Goal: Information Seeking & Learning: Compare options

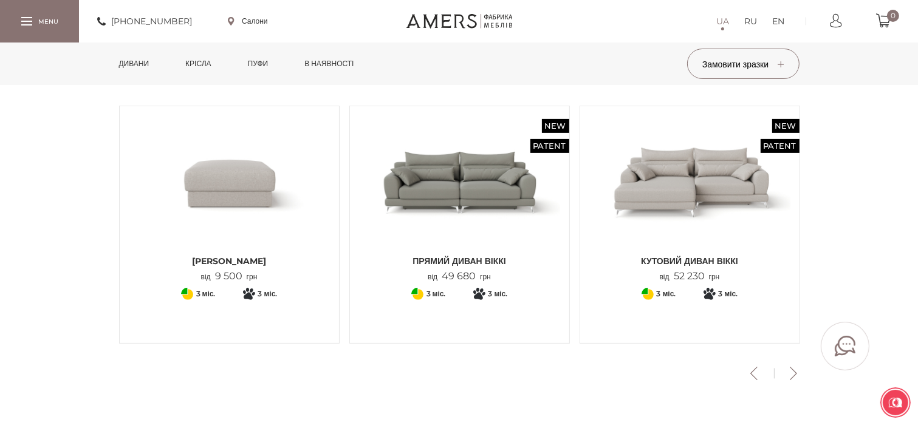
scroll to position [425, 0]
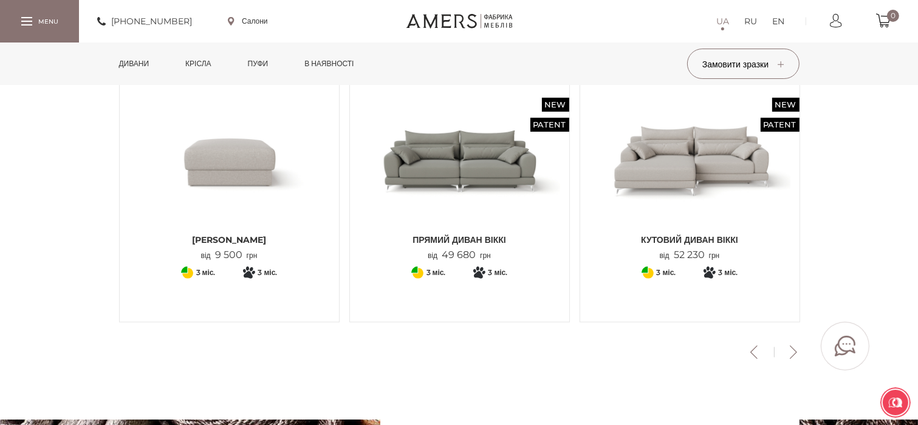
click at [688, 171] on img at bounding box center [689, 161] width 201 height 134
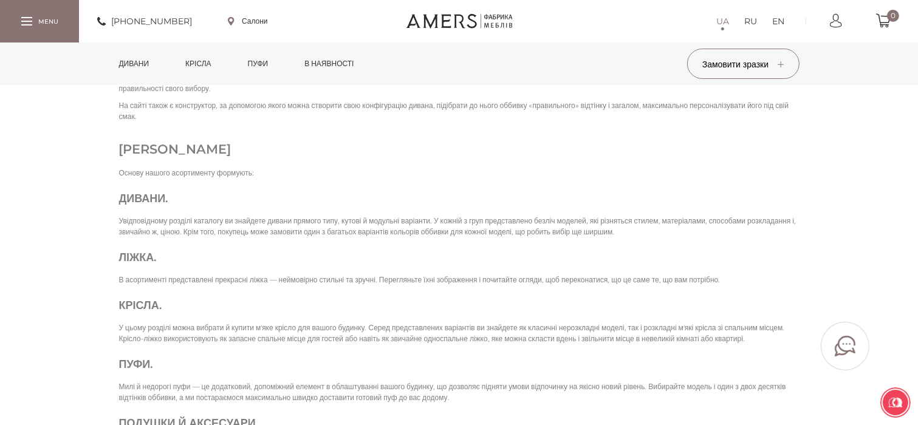
scroll to position [2369, 0]
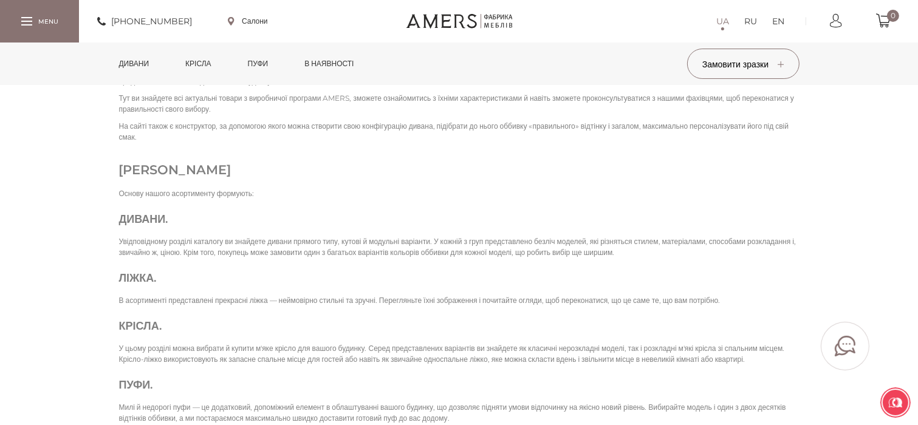
click at [151, 222] on h3 "Дивани ." at bounding box center [459, 219] width 680 height 16
drag, startPoint x: 151, startPoint y: 216, endPoint x: 218, endPoint y: 191, distance: 71.7
click at [151, 216] on h3 "Дивани ." at bounding box center [459, 219] width 680 height 16
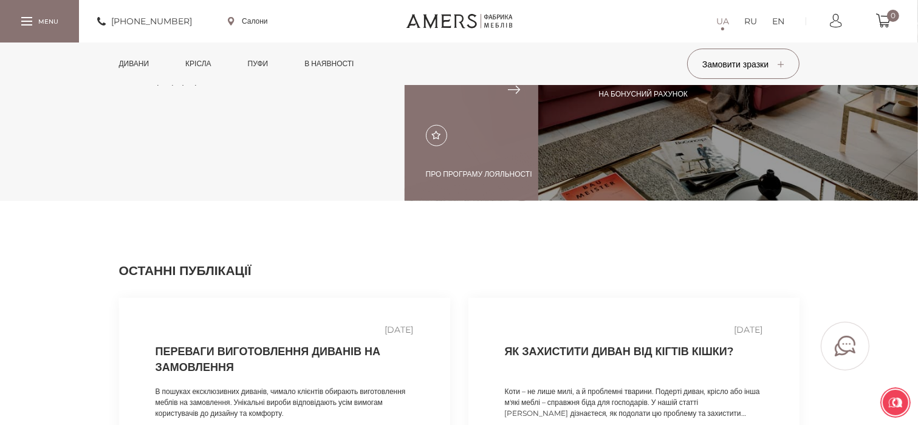
scroll to position [1336, 0]
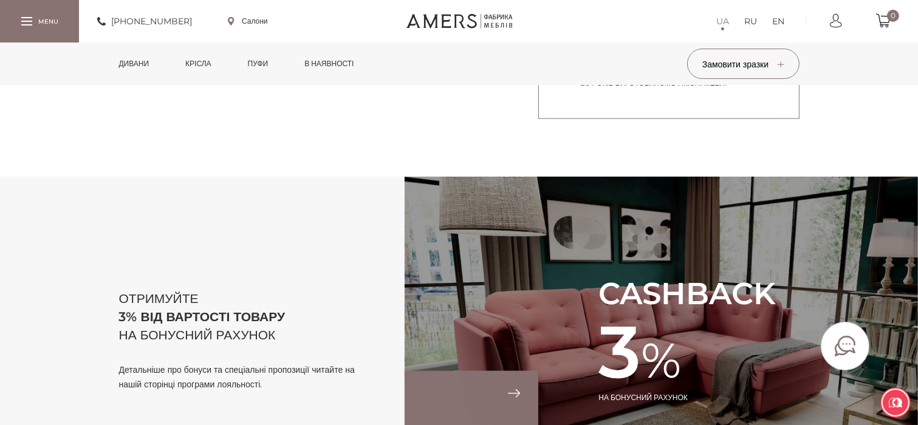
drag, startPoint x: 150, startPoint y: 66, endPoint x: 145, endPoint y: 70, distance: 6.9
click at [150, 66] on link "Дивани" at bounding box center [134, 64] width 49 height 43
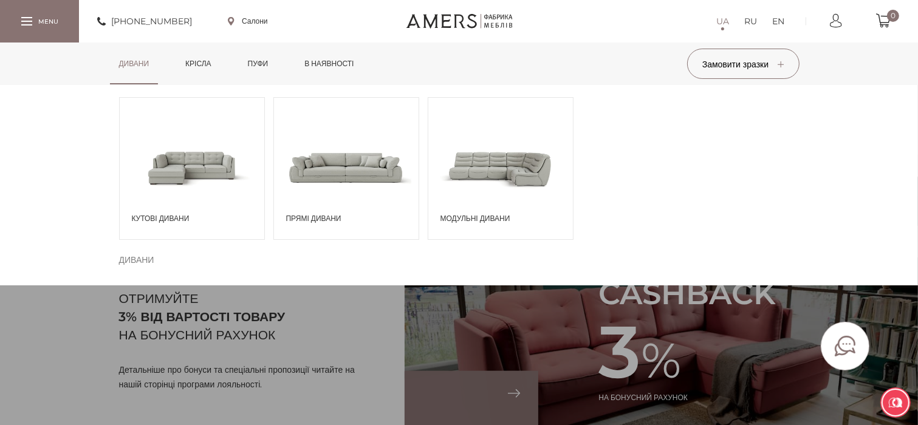
click at [153, 214] on span "Кутові дивани" at bounding box center [195, 218] width 126 height 11
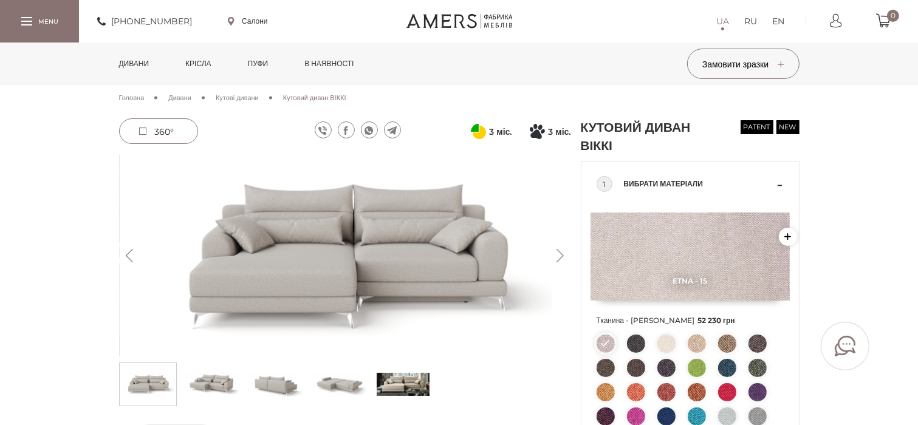
click at [563, 253] on button "Next" at bounding box center [560, 255] width 21 height 13
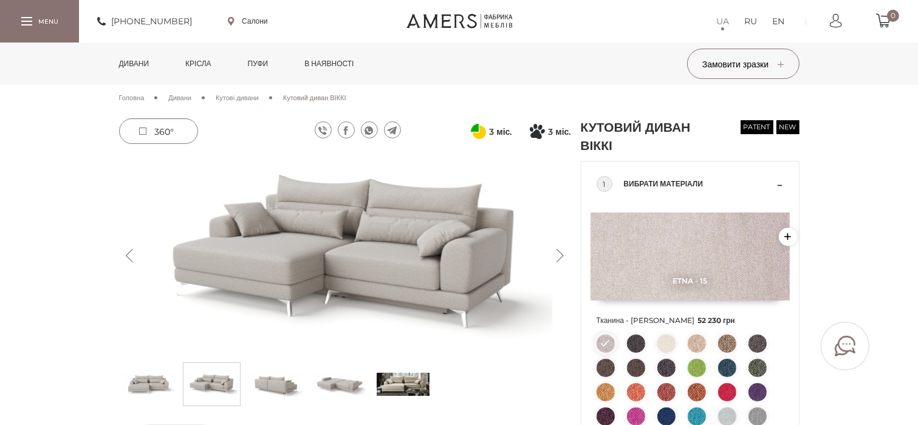
click at [563, 253] on button "Next" at bounding box center [560, 255] width 21 height 13
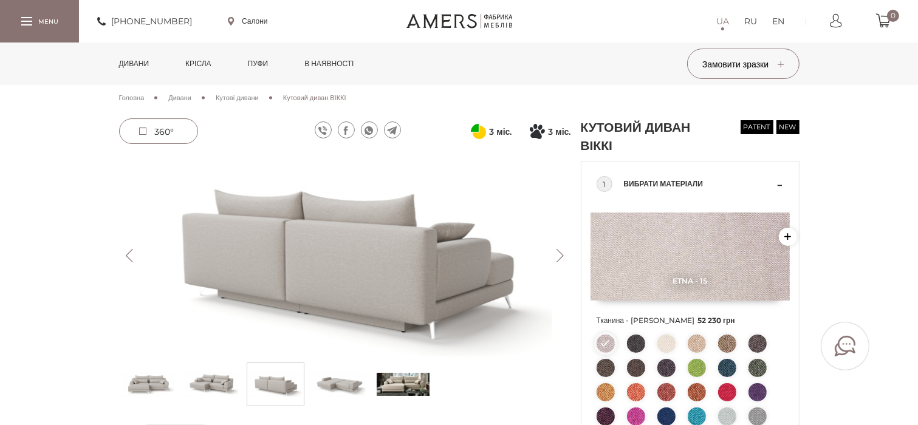
click at [563, 253] on button "Next" at bounding box center [560, 255] width 21 height 13
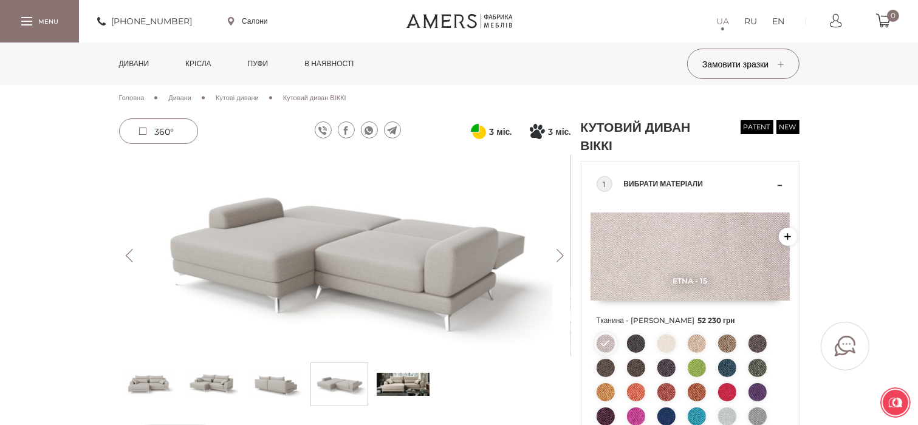
click at [563, 253] on button "Next" at bounding box center [560, 255] width 21 height 13
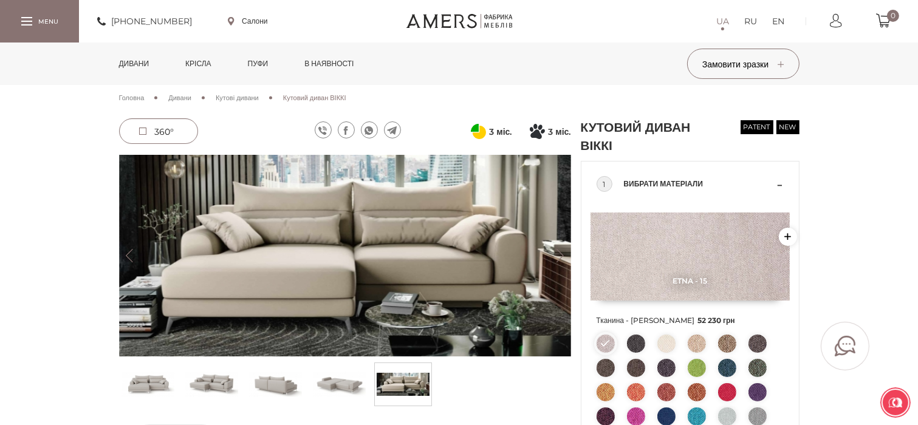
click at [563, 253] on button "Next" at bounding box center [560, 255] width 21 height 13
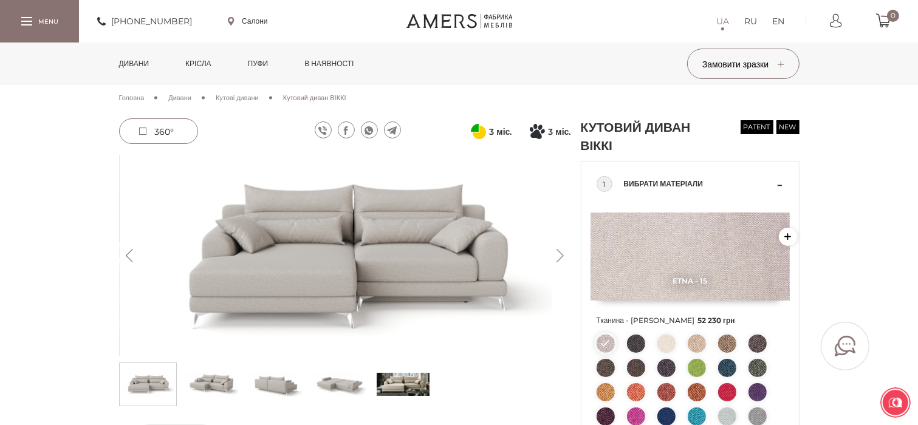
click at [563, 253] on button "Next" at bounding box center [560, 255] width 21 height 13
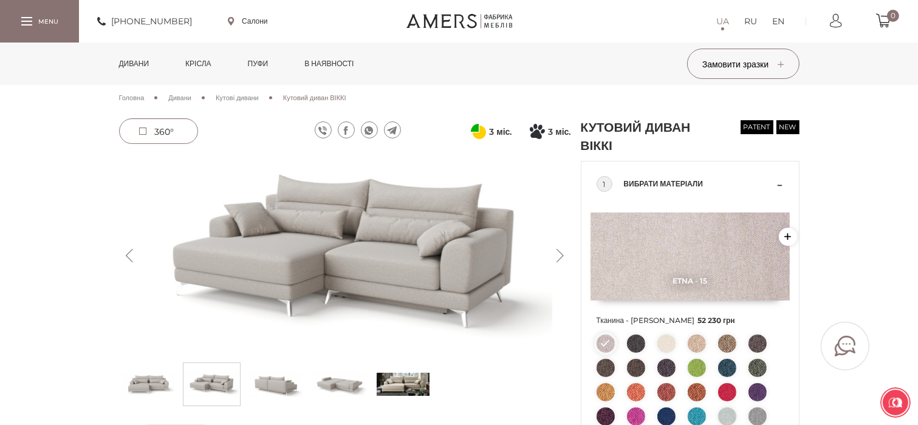
click at [563, 253] on button "Next" at bounding box center [560, 255] width 21 height 13
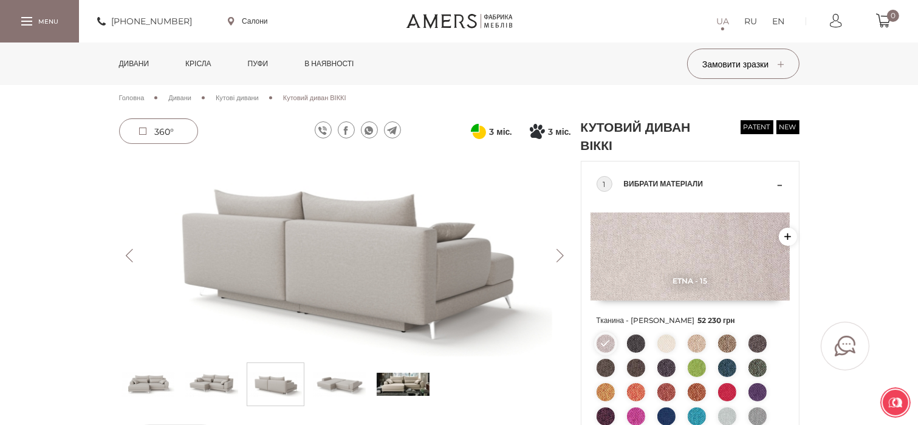
click at [563, 253] on button "Next" at bounding box center [560, 255] width 21 height 13
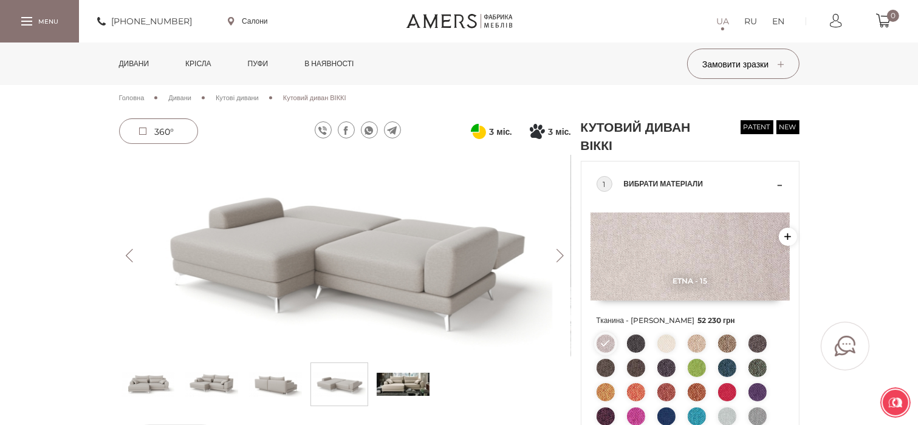
click at [563, 253] on button "Next" at bounding box center [560, 255] width 21 height 13
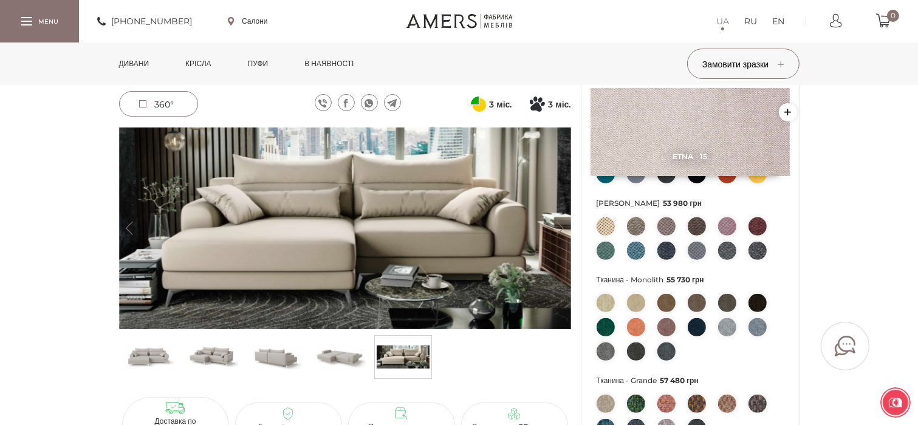
scroll to position [364, 0]
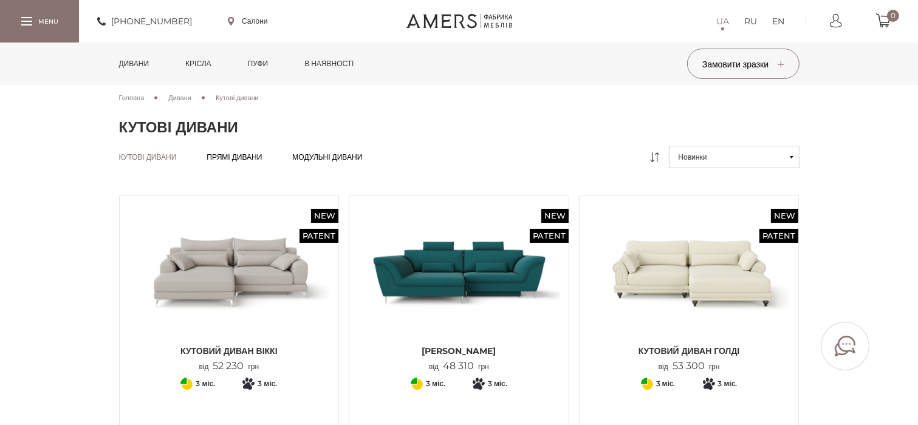
scroll to position [61, 0]
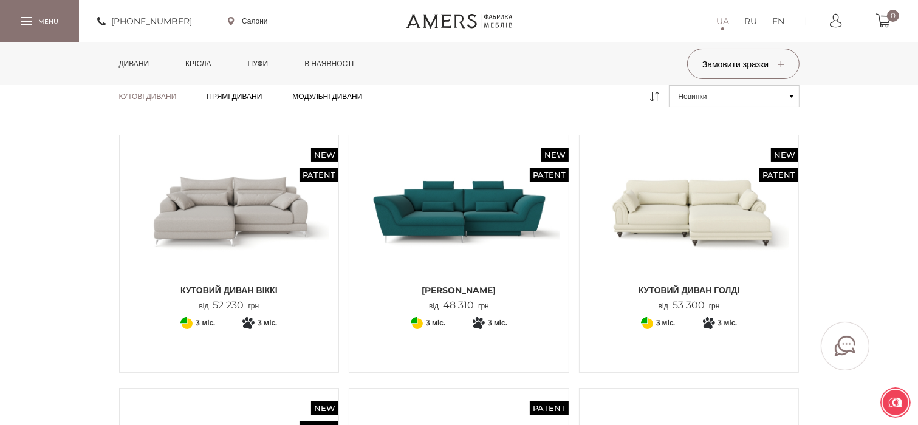
click at [448, 221] on img at bounding box center [458, 212] width 201 height 134
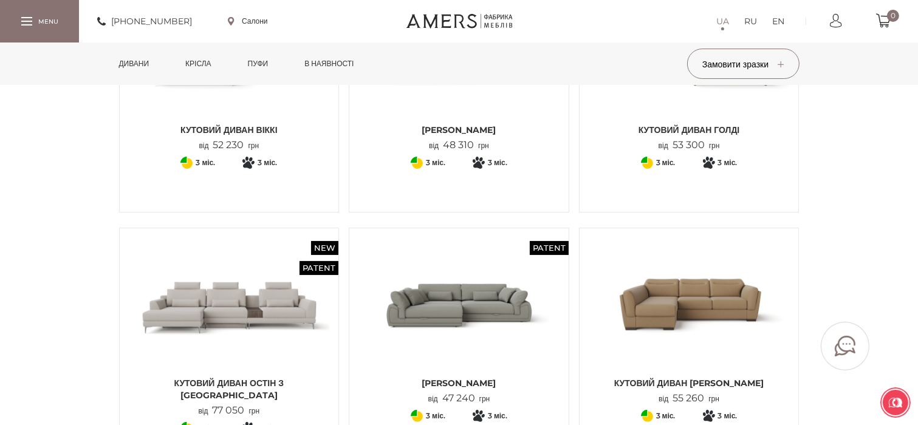
scroll to position [243, 0]
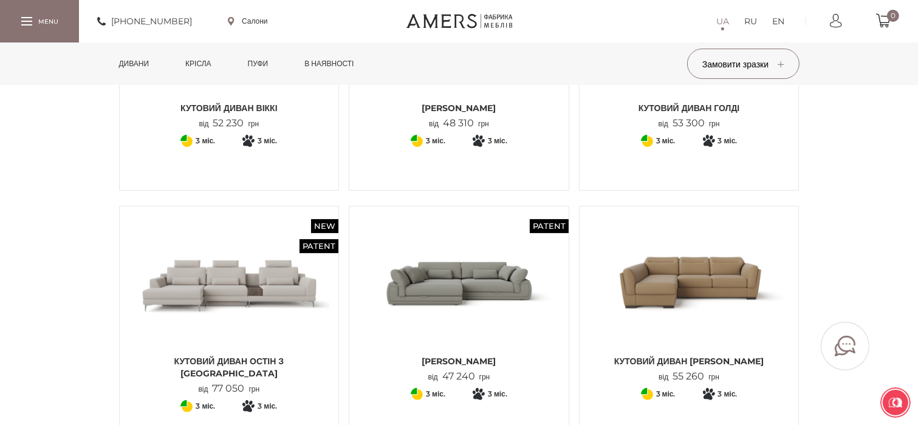
click at [456, 281] on img at bounding box center [458, 283] width 201 height 134
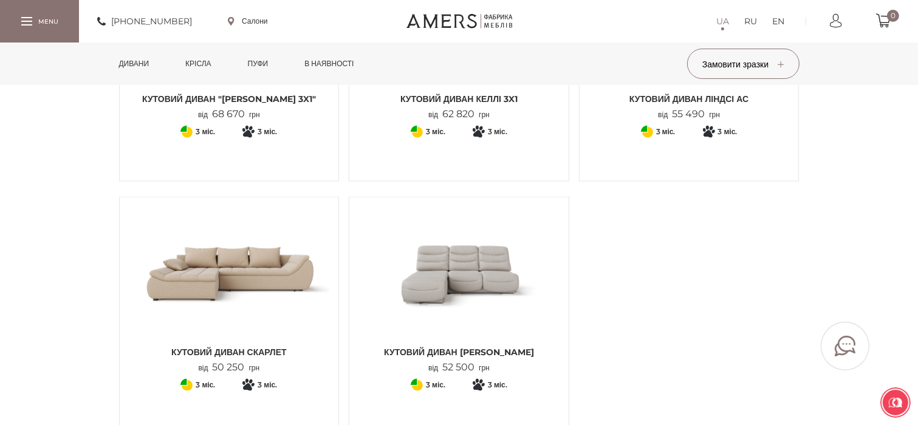
scroll to position [1215, 0]
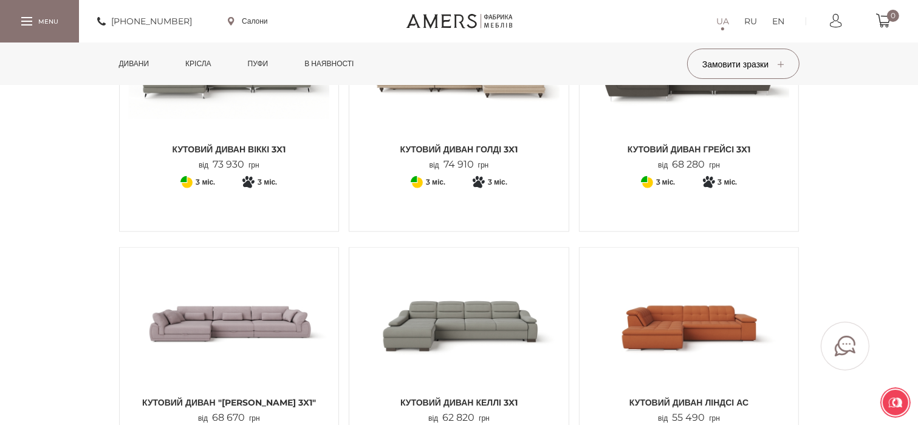
click at [202, 58] on link "Крісла" at bounding box center [198, 64] width 44 height 43
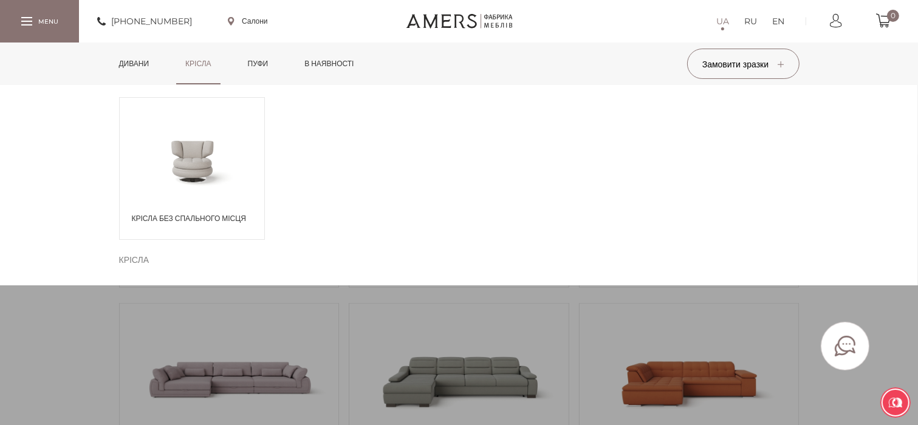
scroll to position [1093, 0]
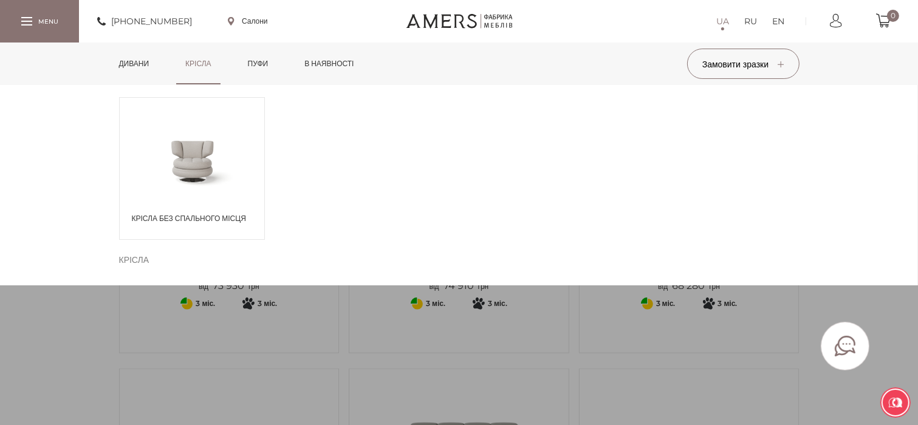
click at [216, 137] on span at bounding box center [192, 160] width 145 height 70
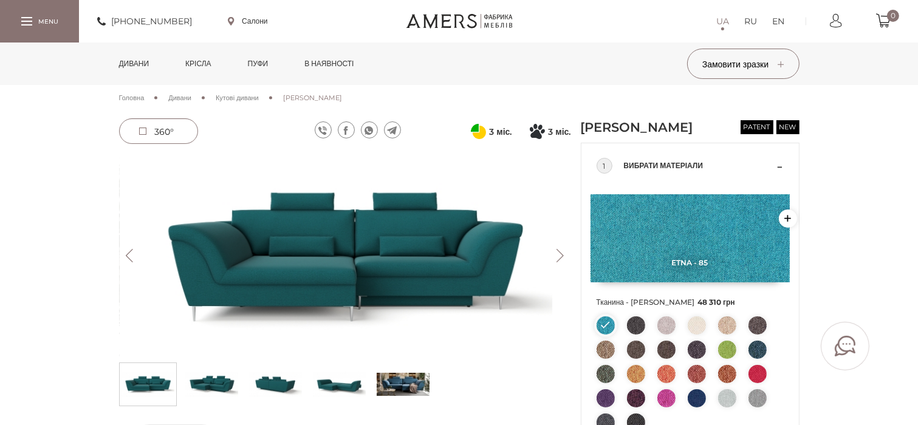
click at [559, 250] on button "Next" at bounding box center [560, 255] width 21 height 13
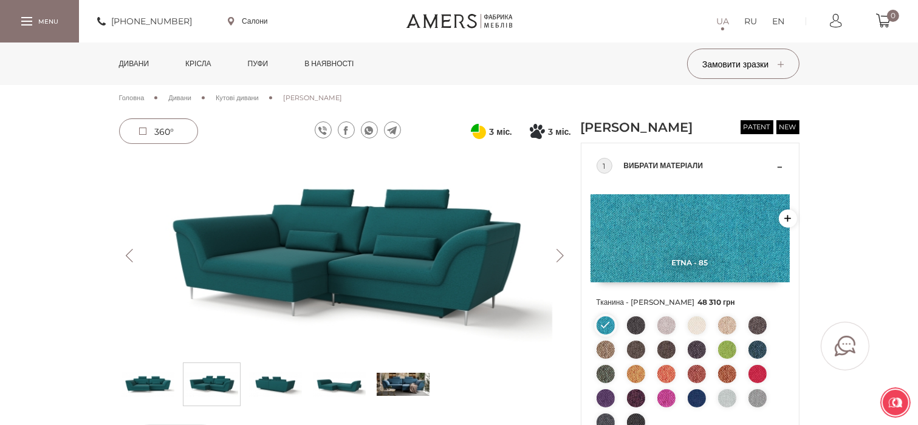
click at [559, 250] on button "Next" at bounding box center [560, 255] width 21 height 13
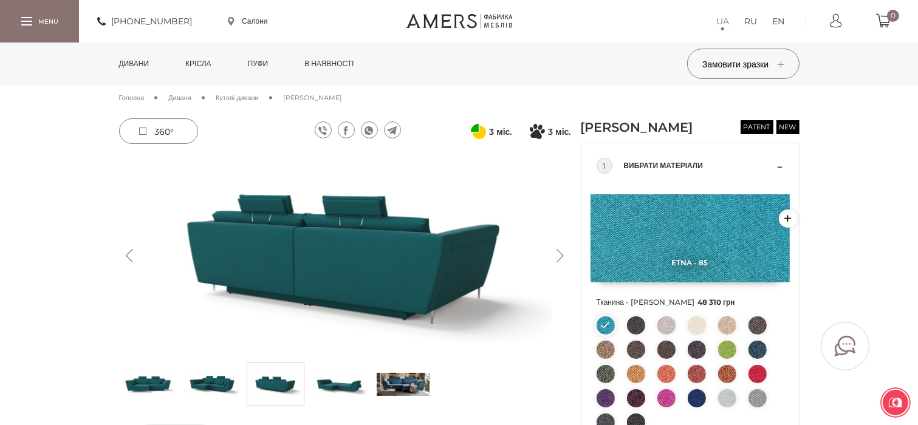
click at [559, 250] on button "Next" at bounding box center [560, 255] width 21 height 13
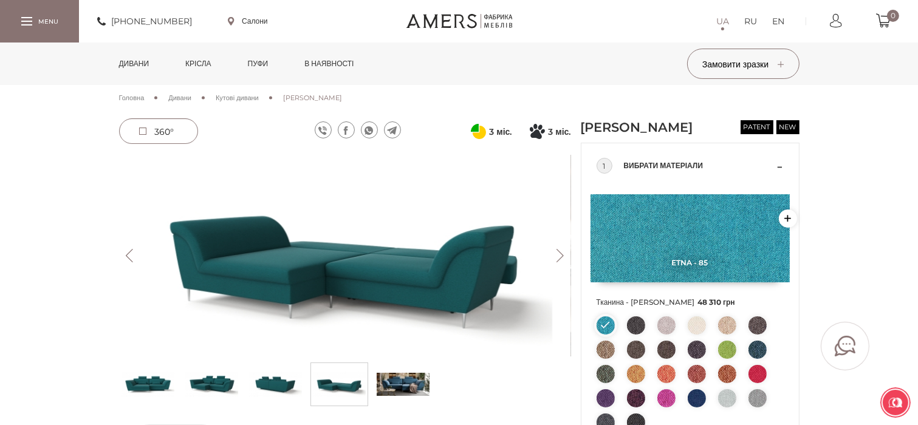
click at [559, 250] on button "Next" at bounding box center [560, 255] width 21 height 13
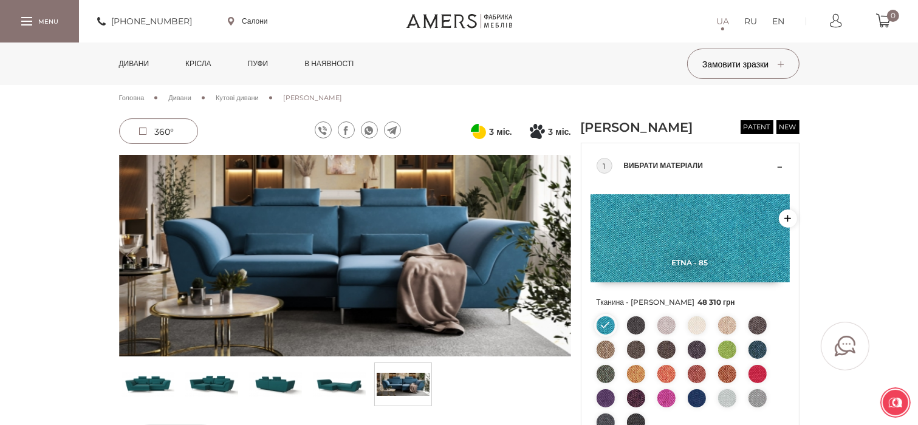
click at [559, 250] on button "Next" at bounding box center [560, 255] width 21 height 13
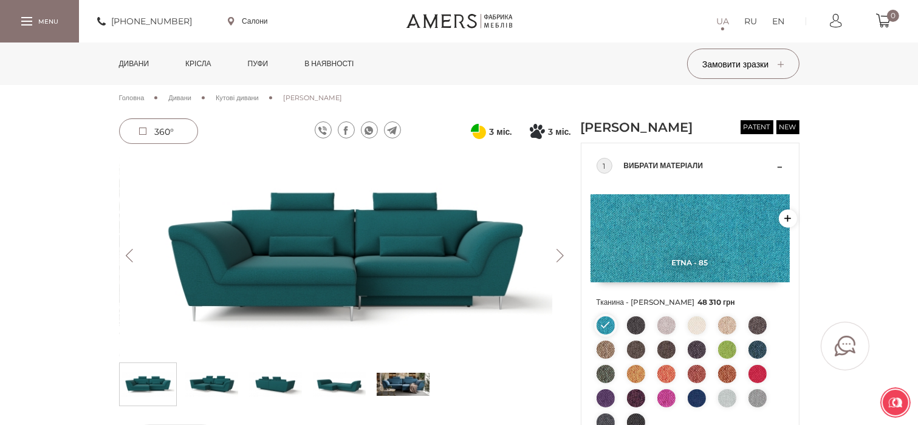
click at [559, 250] on button "Next" at bounding box center [560, 255] width 21 height 13
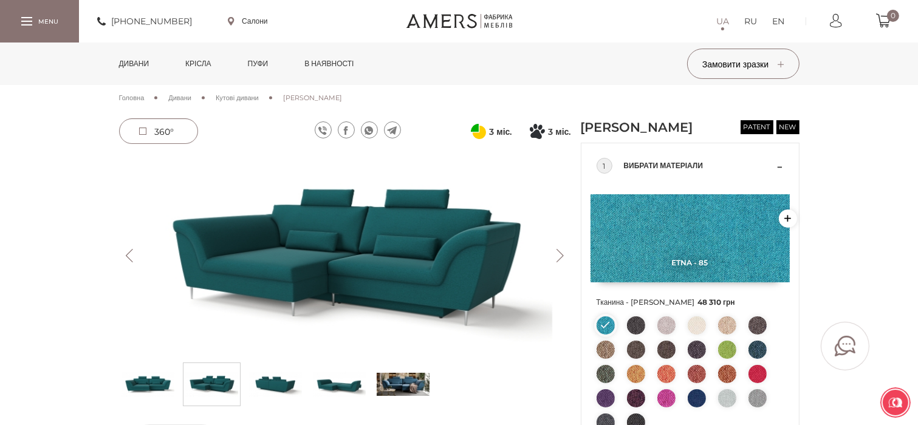
click at [559, 250] on button "Next" at bounding box center [560, 255] width 21 height 13
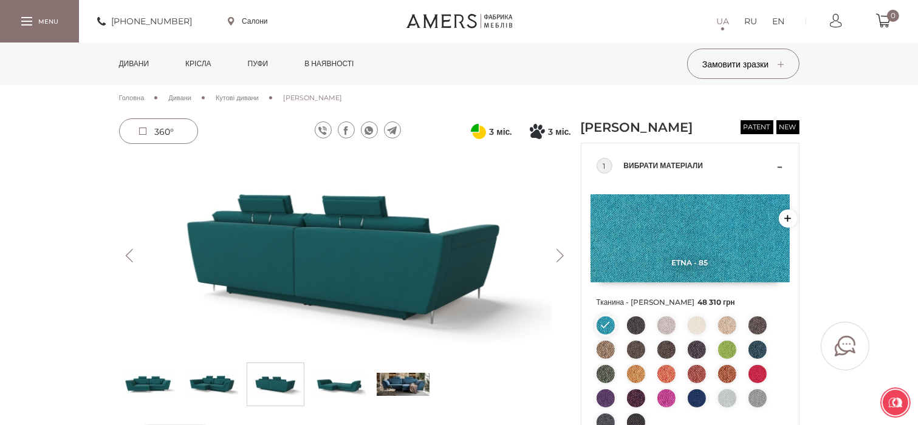
click at [559, 250] on button "Next" at bounding box center [560, 255] width 21 height 13
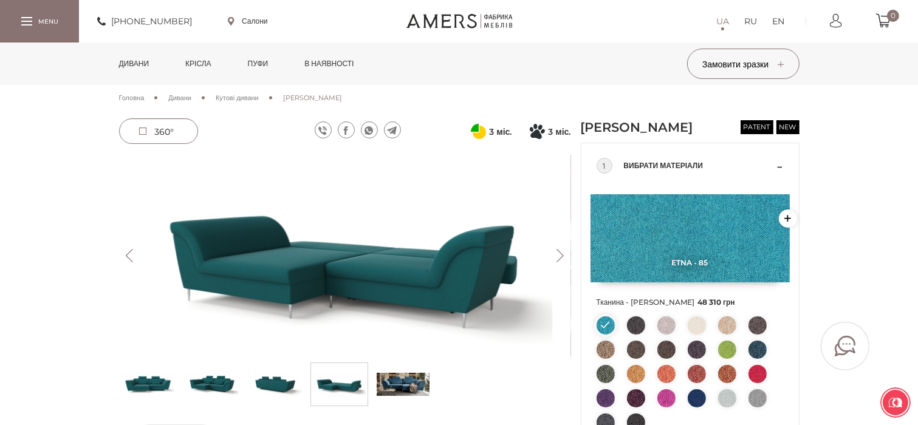
click at [559, 250] on button "Next" at bounding box center [560, 255] width 21 height 13
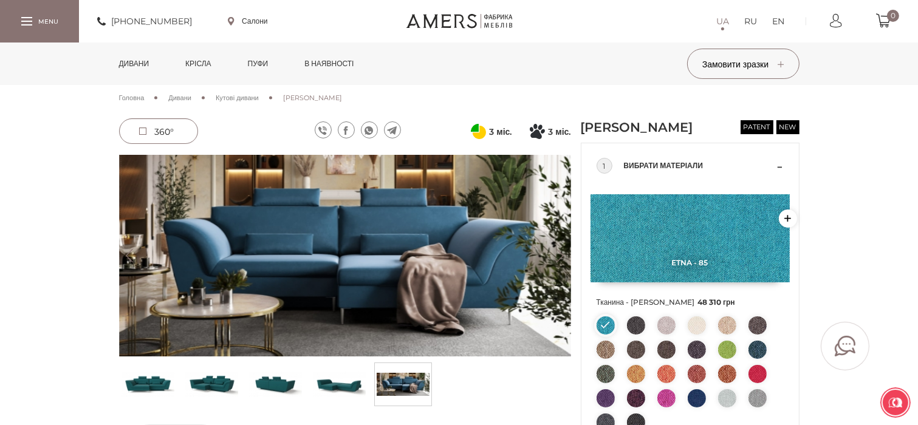
click at [559, 250] on button "Next" at bounding box center [560, 255] width 21 height 13
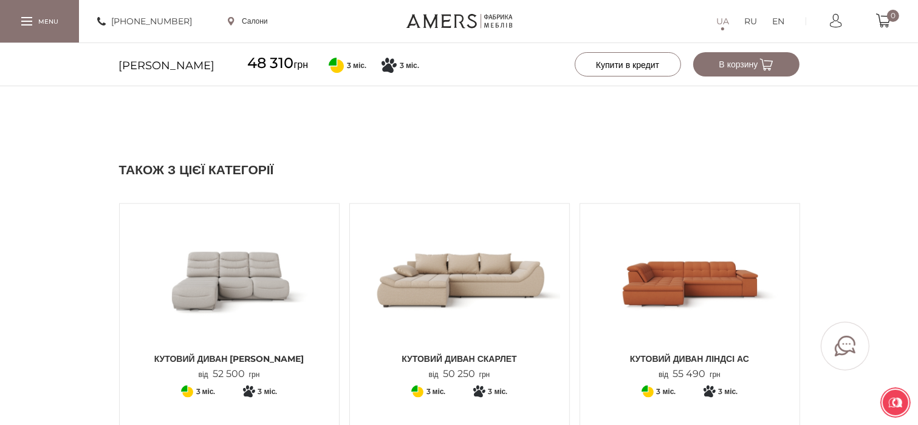
scroll to position [1406, 0]
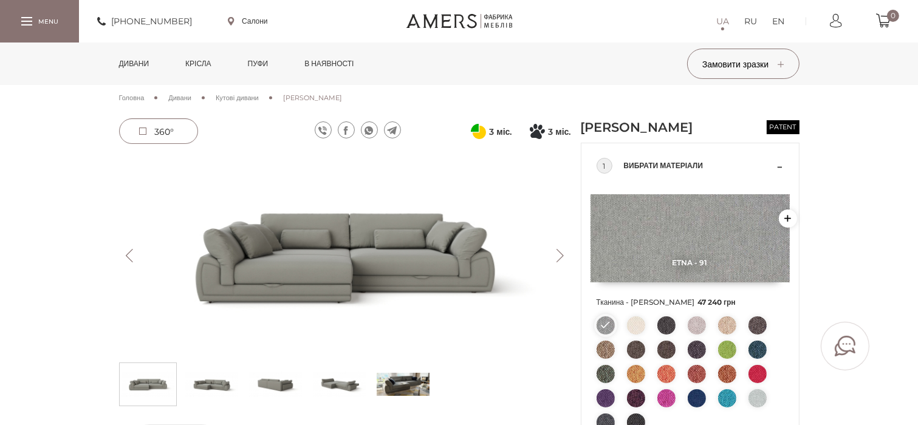
click at [564, 254] on button "Next" at bounding box center [560, 255] width 21 height 13
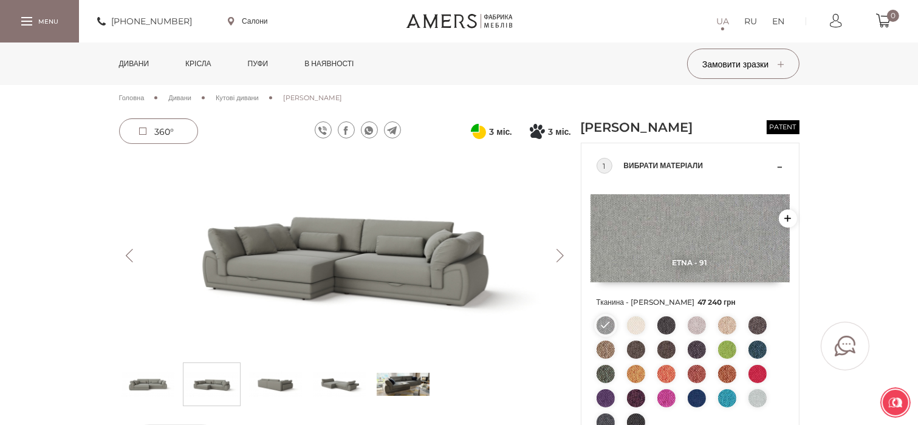
click at [564, 254] on button "Next" at bounding box center [560, 255] width 21 height 13
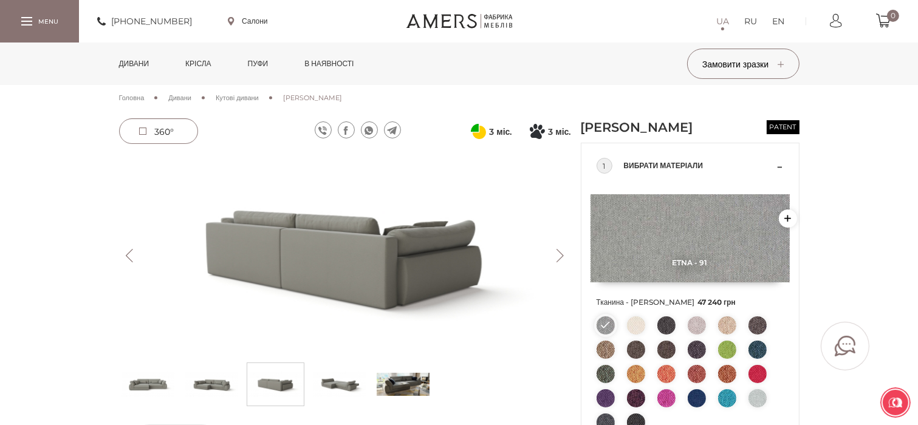
click at [564, 254] on button "Next" at bounding box center [560, 255] width 21 height 13
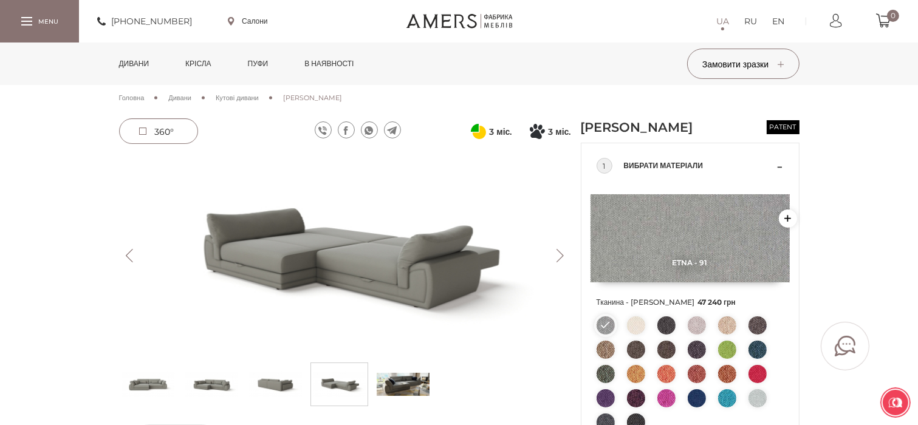
click at [564, 254] on button "Next" at bounding box center [560, 255] width 21 height 13
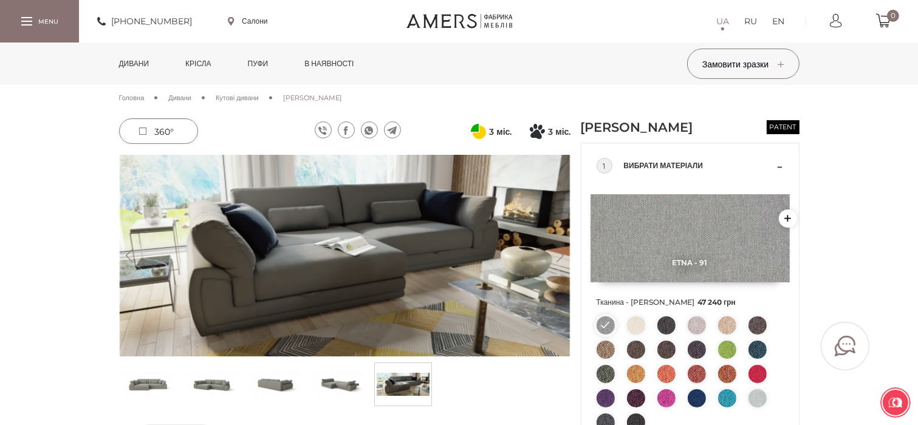
click at [564, 254] on button "Next" at bounding box center [560, 255] width 21 height 13
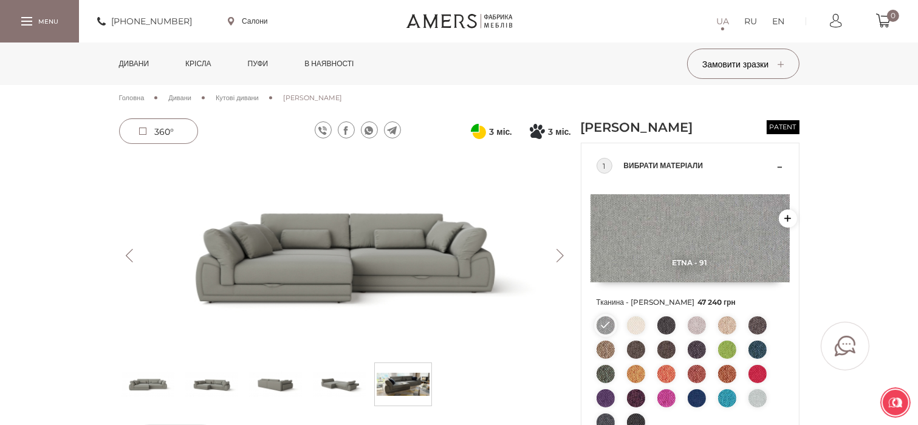
click at [564, 254] on button "Next" at bounding box center [560, 255] width 21 height 13
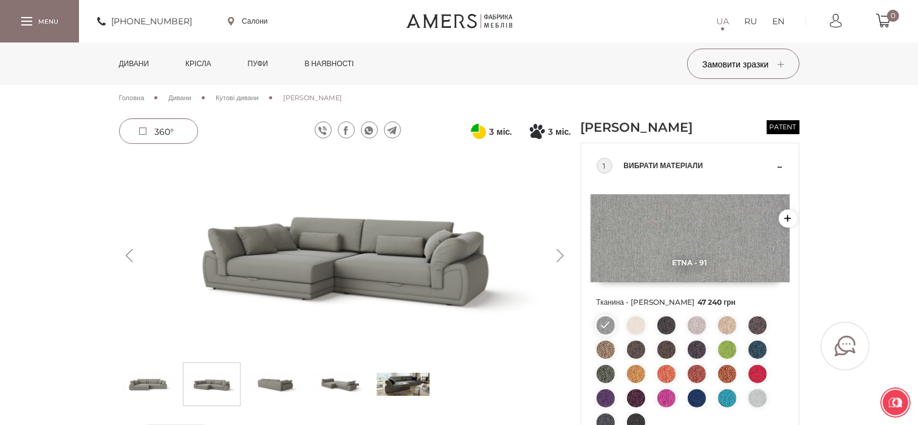
click at [564, 254] on button "Next" at bounding box center [560, 255] width 21 height 13
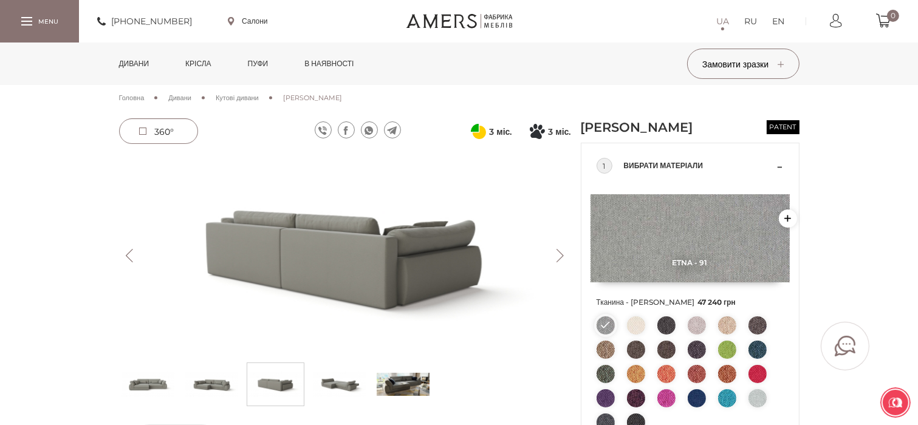
click at [564, 254] on button "Next" at bounding box center [560, 255] width 21 height 13
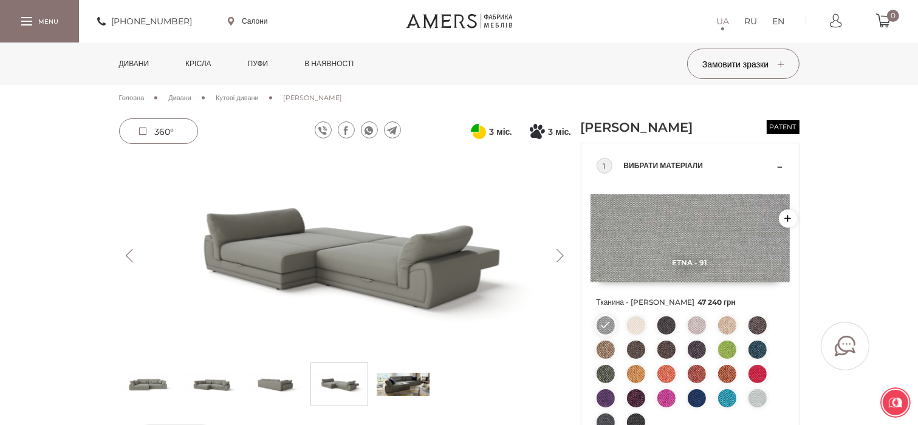
click at [564, 254] on button "Next" at bounding box center [560, 255] width 21 height 13
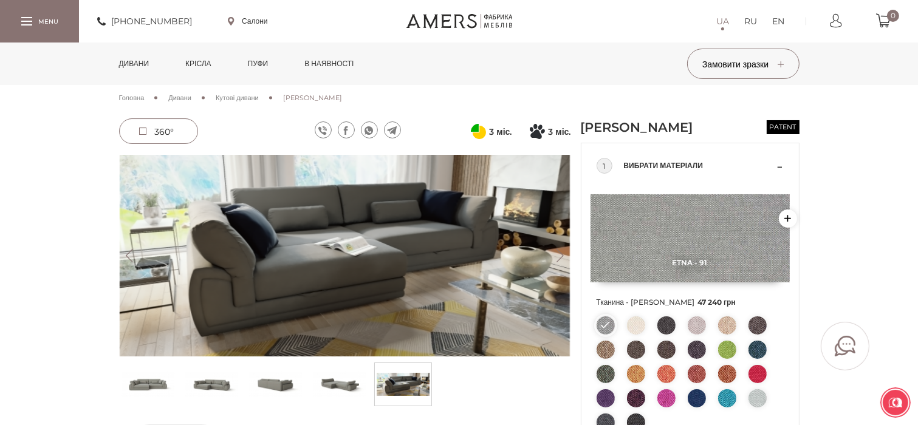
click at [564, 254] on button "Next" at bounding box center [560, 255] width 21 height 13
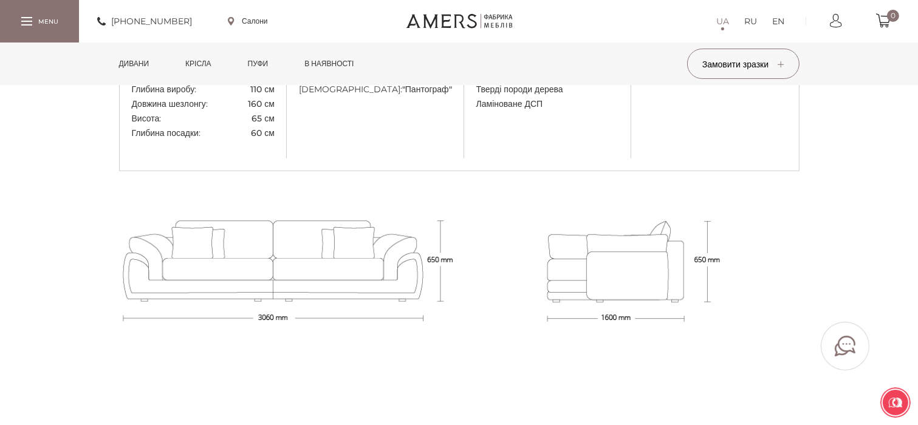
scroll to position [768, 0]
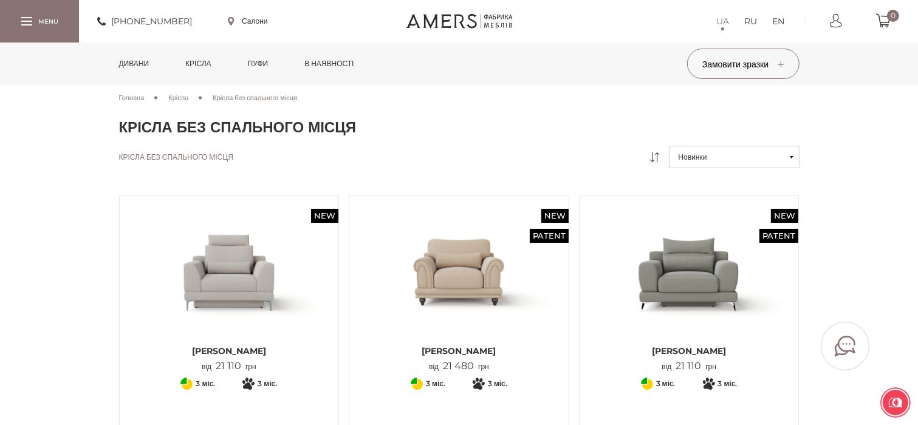
click at [145, 63] on link "Дивани" at bounding box center [134, 64] width 49 height 43
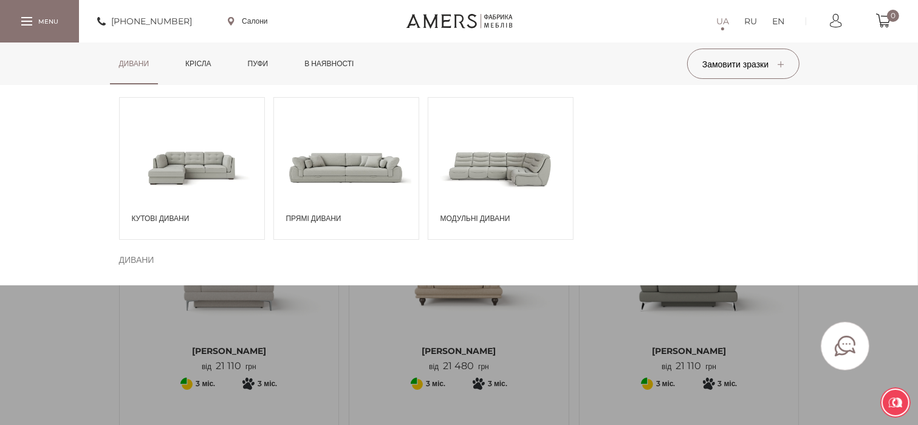
click at [309, 162] on span at bounding box center [346, 167] width 145 height 84
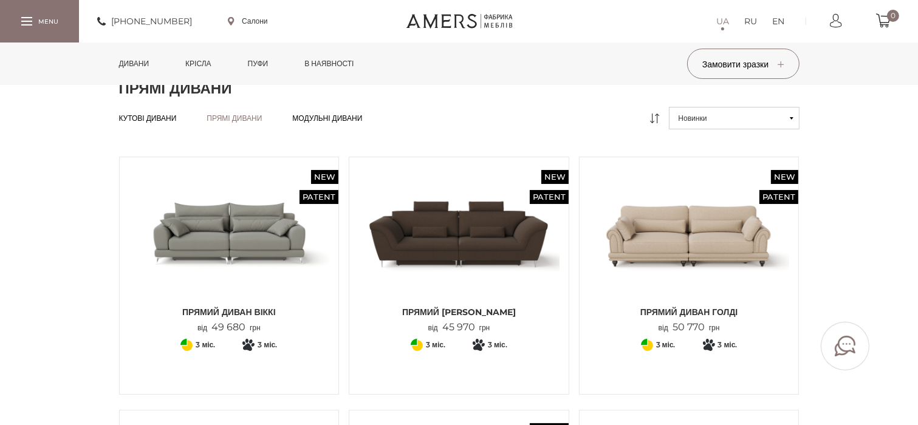
scroll to position [61, 0]
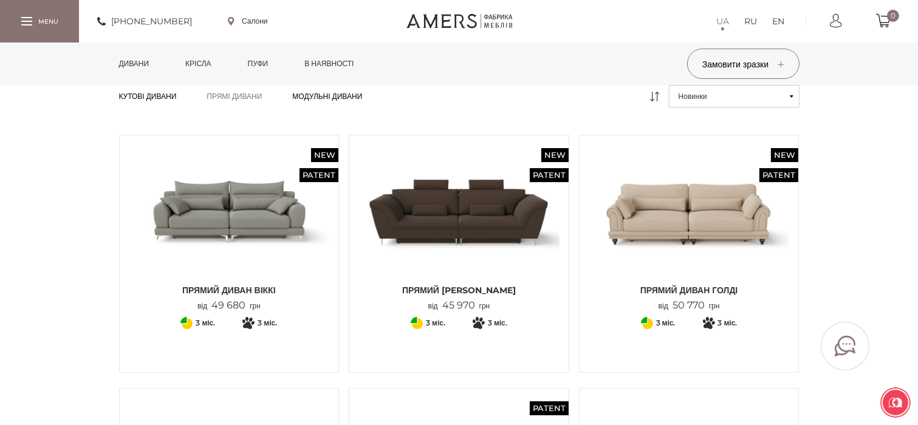
click at [488, 216] on img at bounding box center [458, 212] width 201 height 134
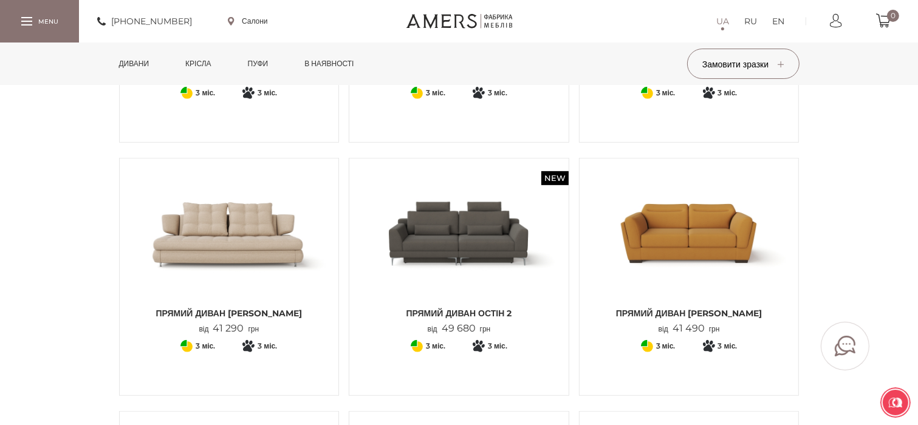
scroll to position [547, 0]
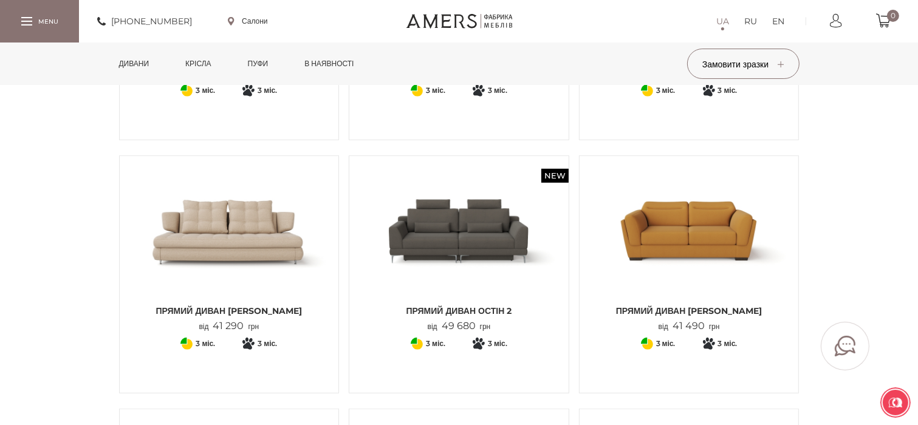
click at [224, 237] on img at bounding box center [229, 232] width 201 height 134
click at [715, 228] on img at bounding box center [689, 232] width 201 height 134
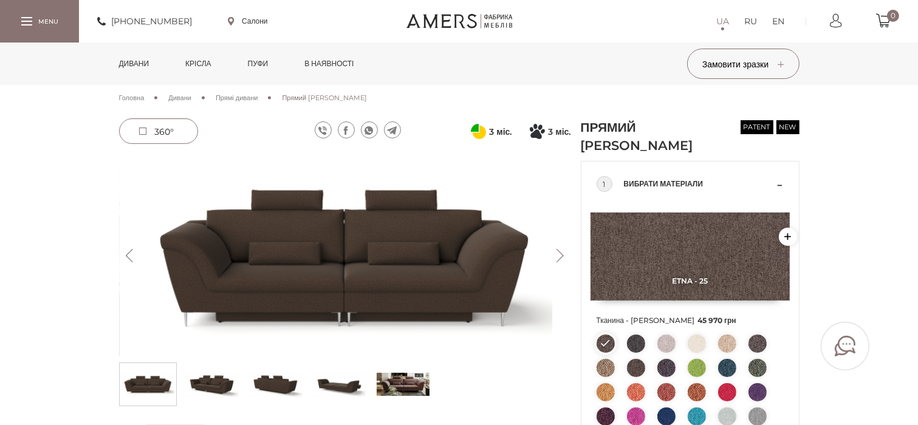
click at [555, 252] on button "Next" at bounding box center [560, 255] width 21 height 13
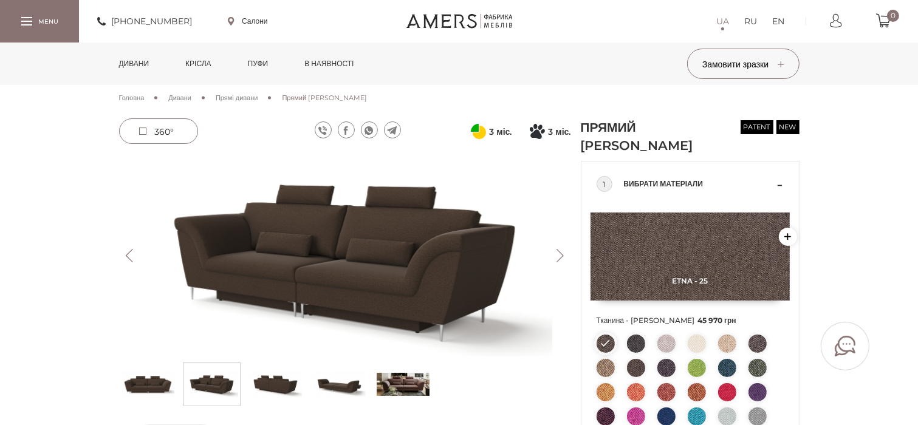
click at [555, 252] on button "Next" at bounding box center [560, 255] width 21 height 13
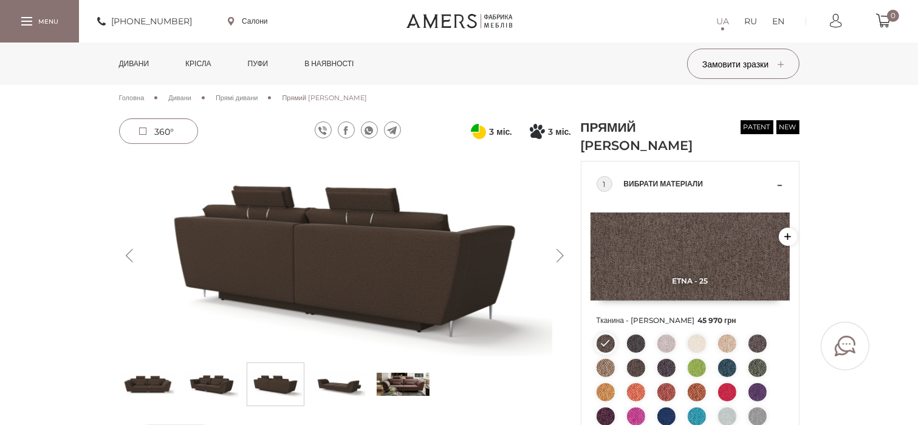
click at [555, 252] on button "Next" at bounding box center [560, 255] width 21 height 13
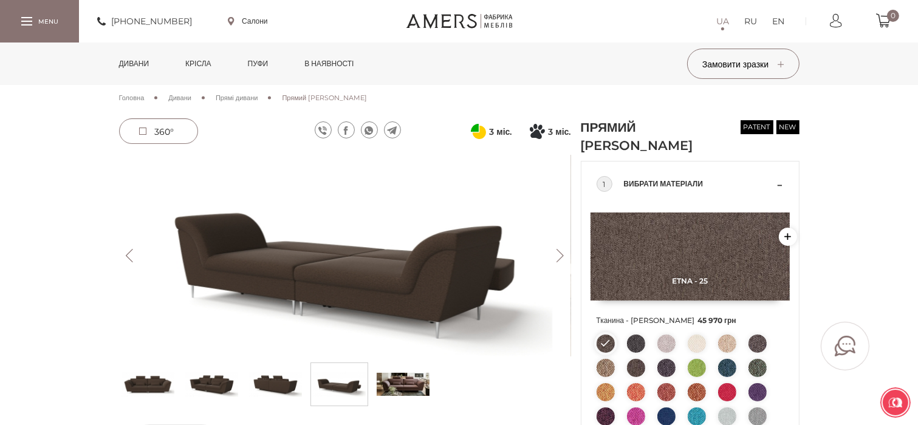
click at [555, 252] on button "Next" at bounding box center [560, 255] width 21 height 13
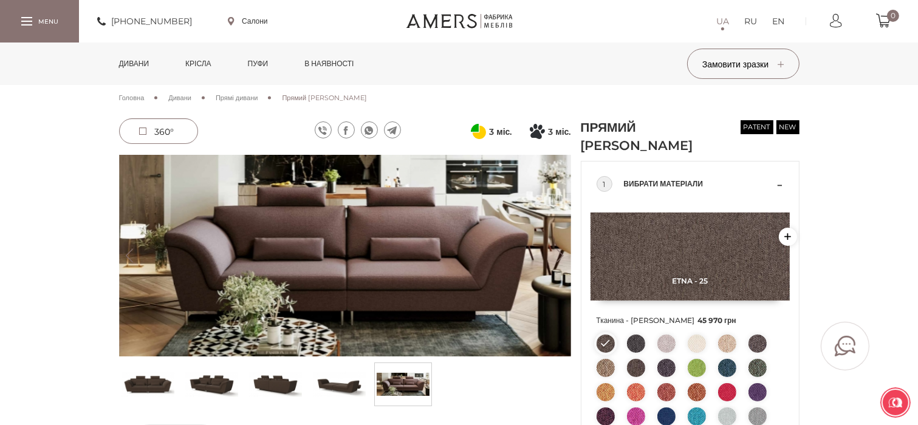
drag, startPoint x: 555, startPoint y: 252, endPoint x: 499, endPoint y: 257, distance: 56.1
click at [555, 251] on button "Next" at bounding box center [560, 255] width 21 height 13
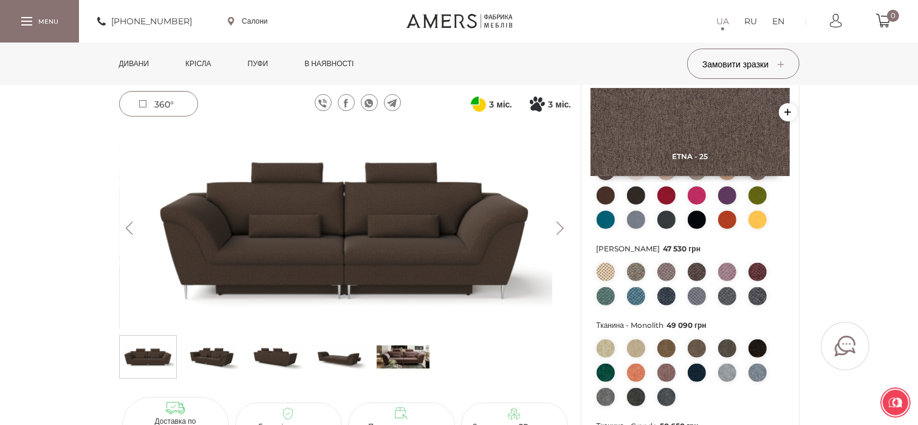
scroll to position [364, 0]
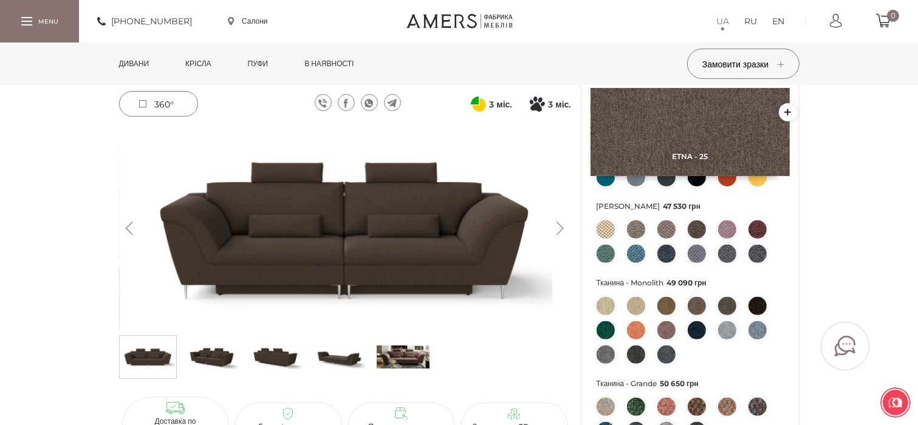
click at [382, 359] on img at bounding box center [403, 357] width 53 height 36
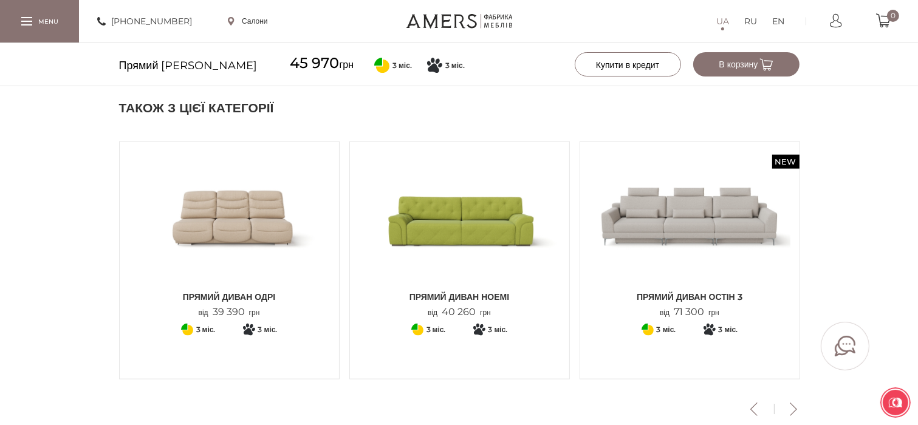
scroll to position [1497, 0]
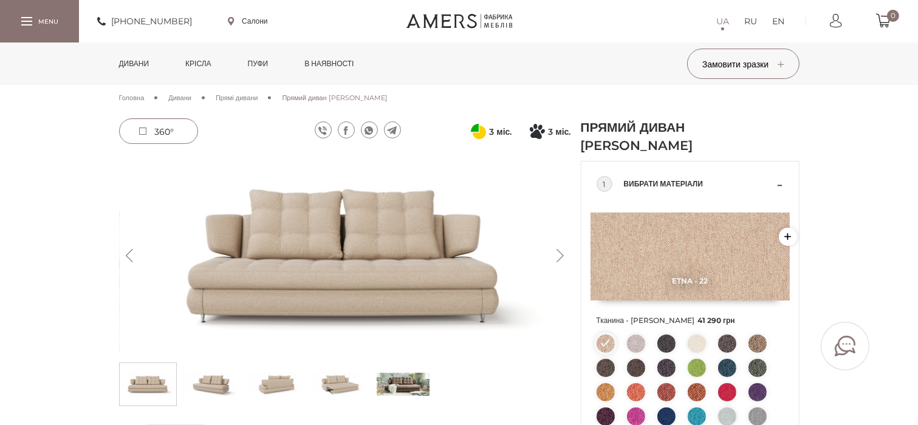
scroll to position [61, 0]
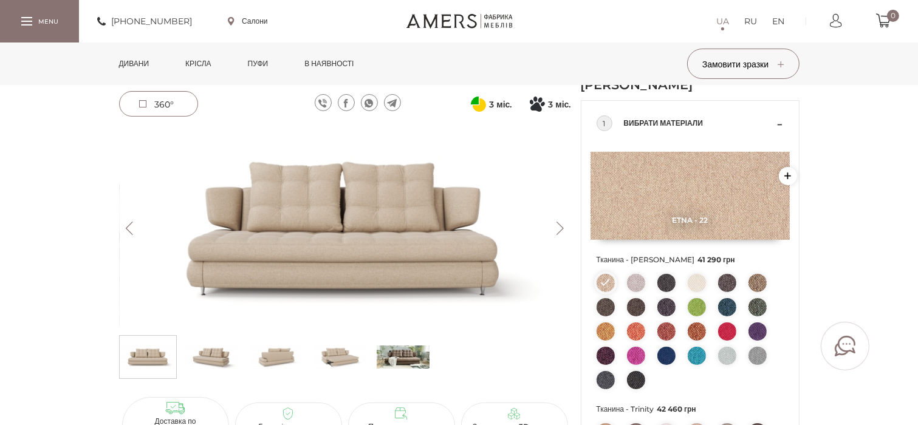
click at [558, 225] on button "Next" at bounding box center [560, 228] width 21 height 13
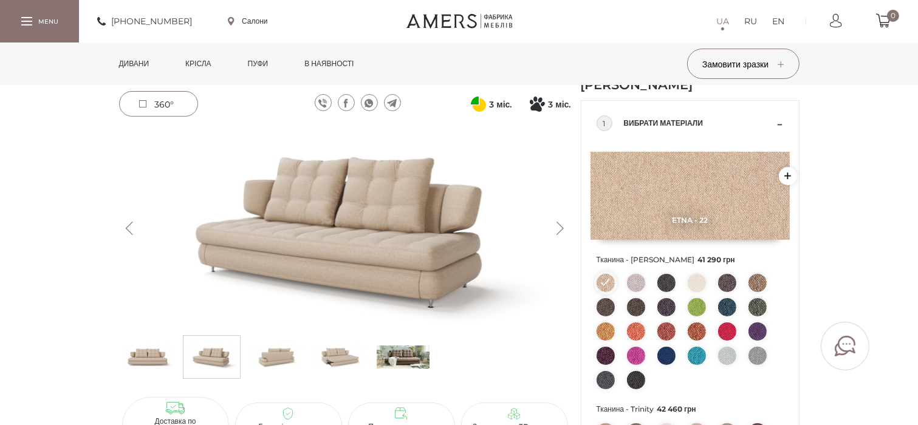
click at [558, 225] on button "Next" at bounding box center [560, 228] width 21 height 13
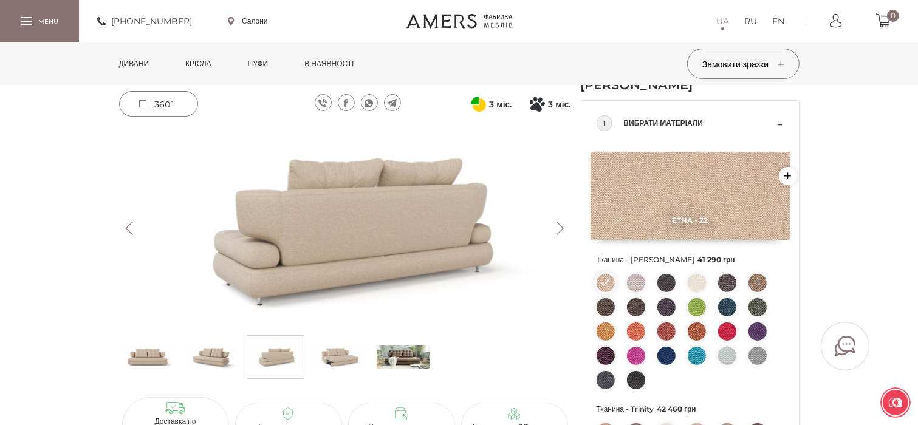
click at [558, 225] on button "Next" at bounding box center [560, 228] width 21 height 13
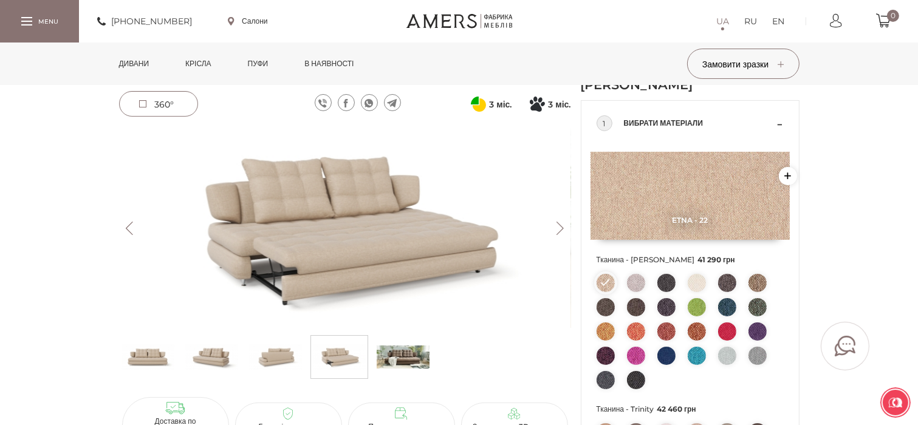
click at [558, 225] on button "Next" at bounding box center [560, 228] width 21 height 13
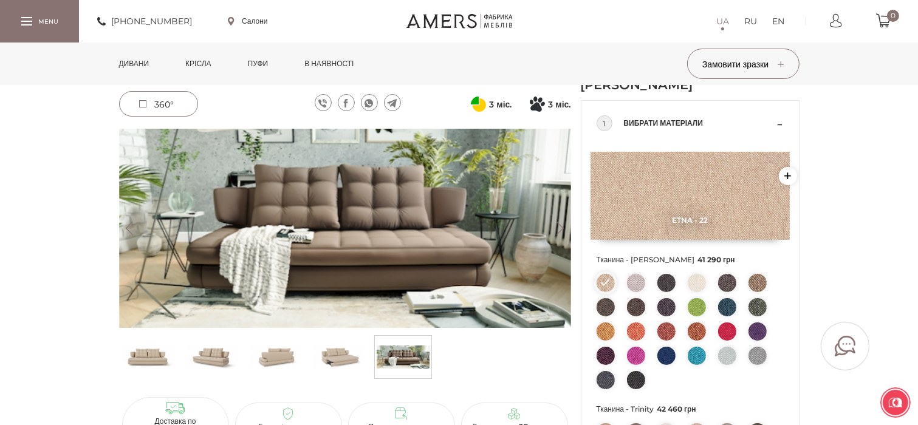
click at [558, 225] on button "Next" at bounding box center [560, 228] width 21 height 13
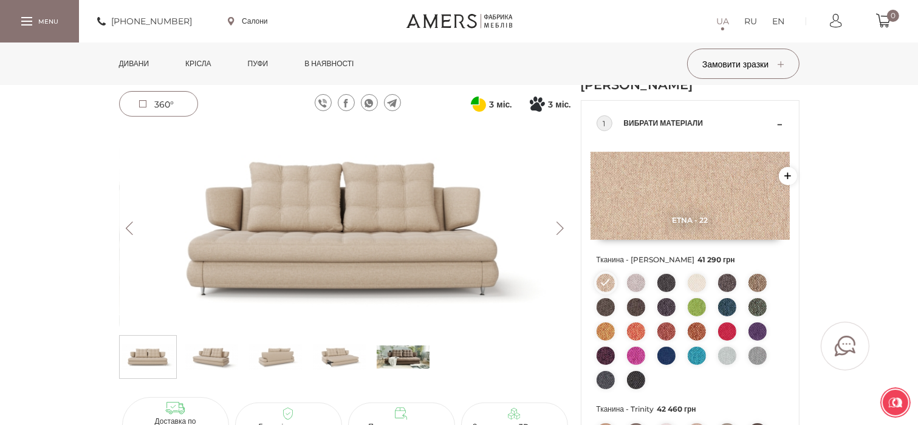
click at [558, 225] on button "Next" at bounding box center [560, 228] width 21 height 13
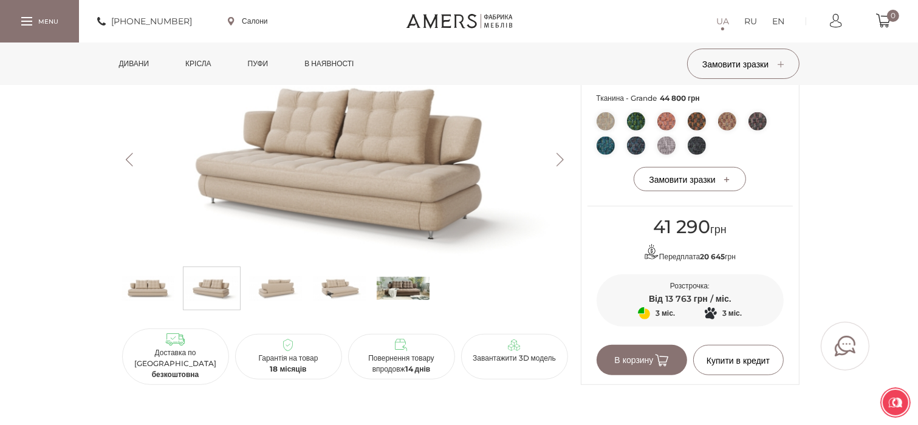
scroll to position [579, 0]
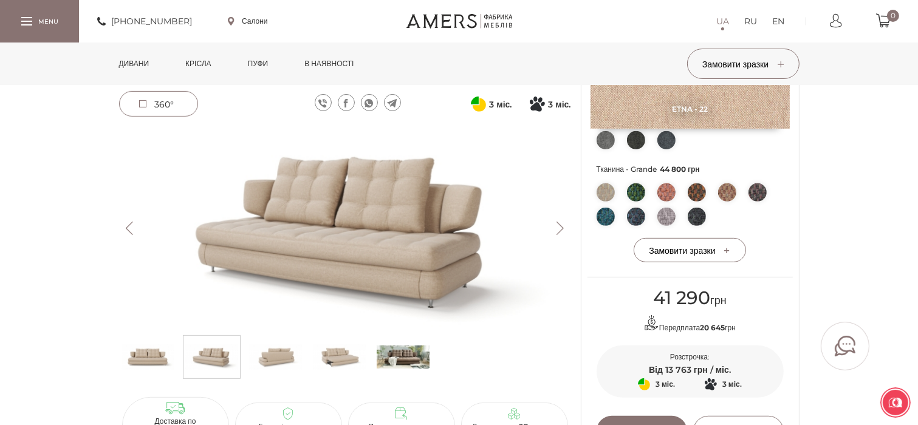
click at [556, 229] on button "Next" at bounding box center [560, 228] width 21 height 13
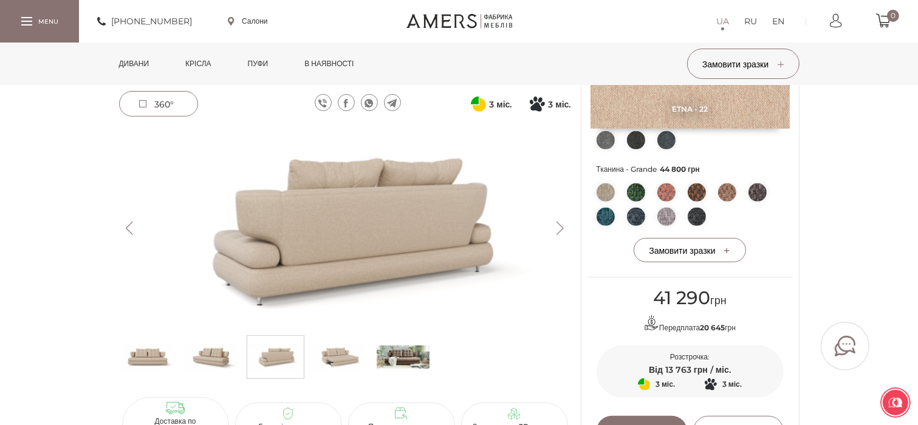
click at [556, 227] on button "Next" at bounding box center [560, 228] width 21 height 13
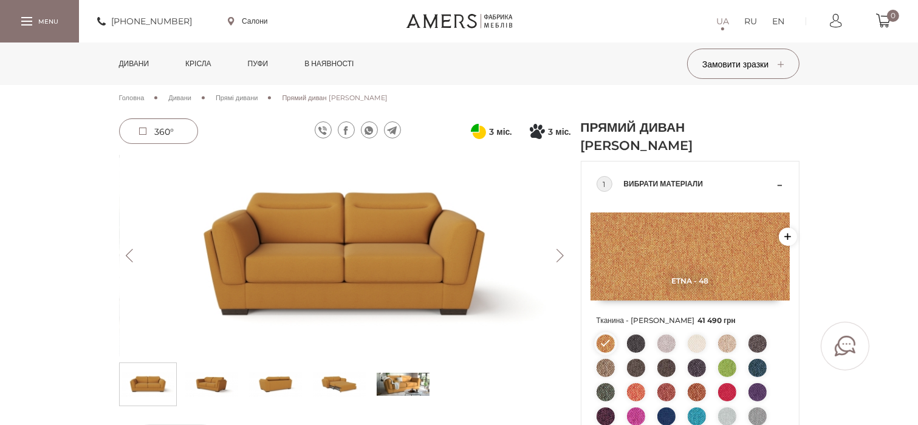
scroll to position [243, 0]
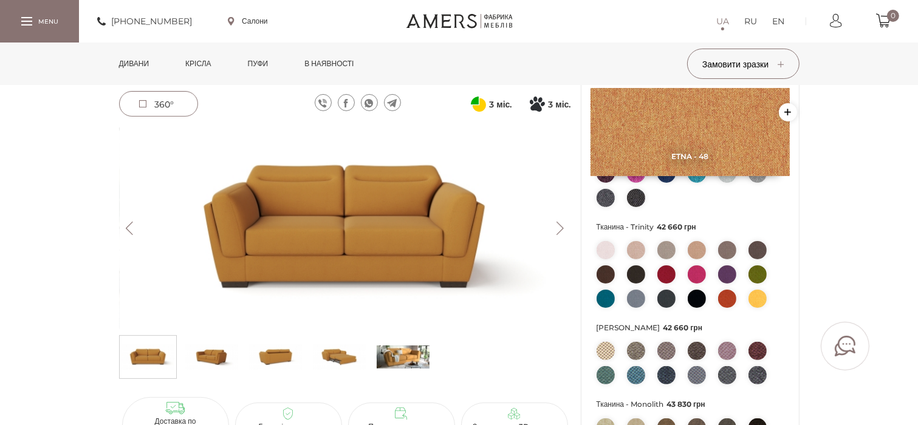
click at [561, 227] on button "Next" at bounding box center [560, 228] width 21 height 13
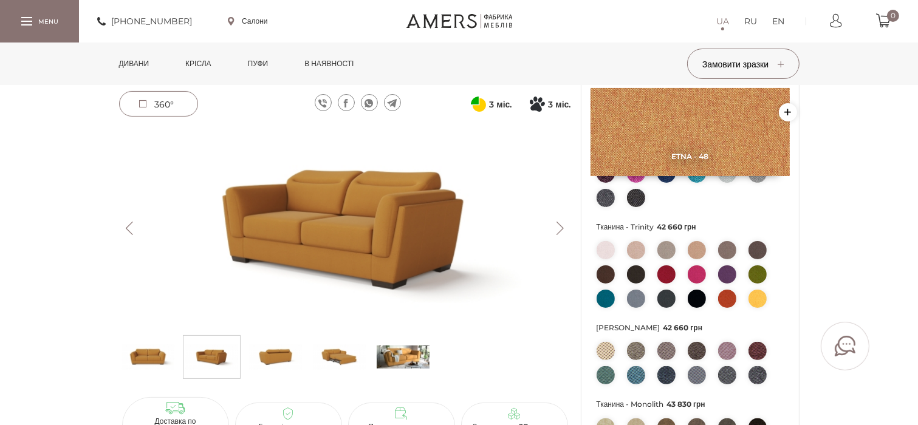
click at [561, 227] on button "Next" at bounding box center [560, 228] width 21 height 13
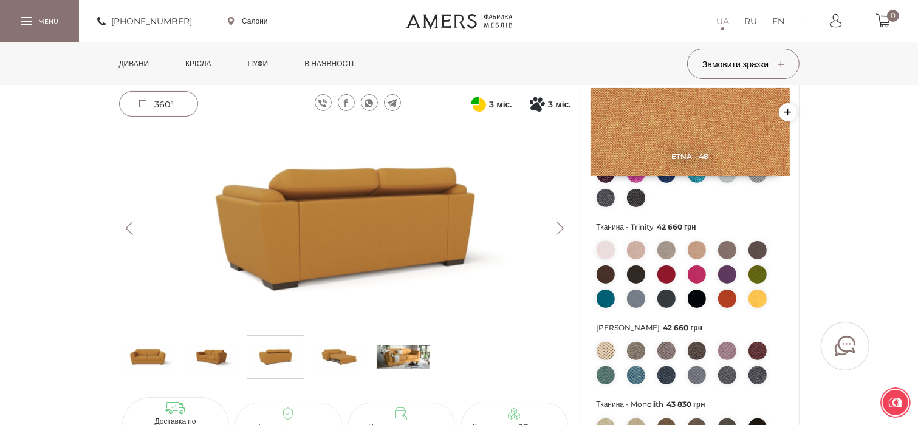
click at [561, 227] on button "Next" at bounding box center [560, 228] width 21 height 13
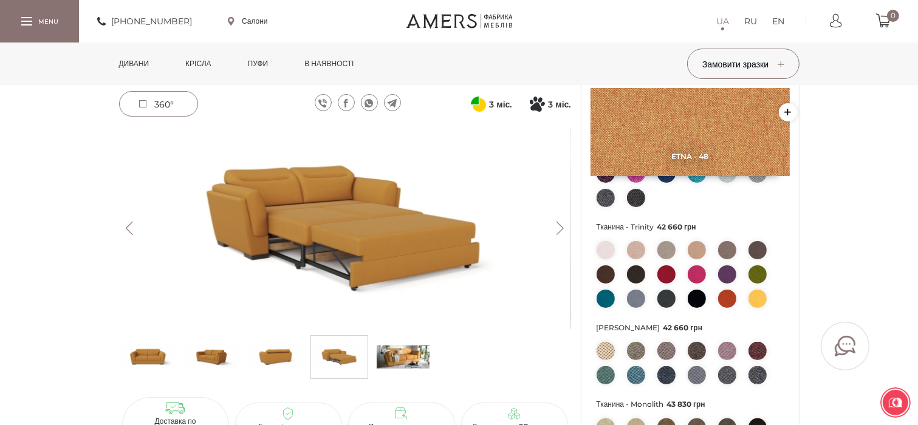
click at [561, 227] on button "Next" at bounding box center [560, 228] width 21 height 13
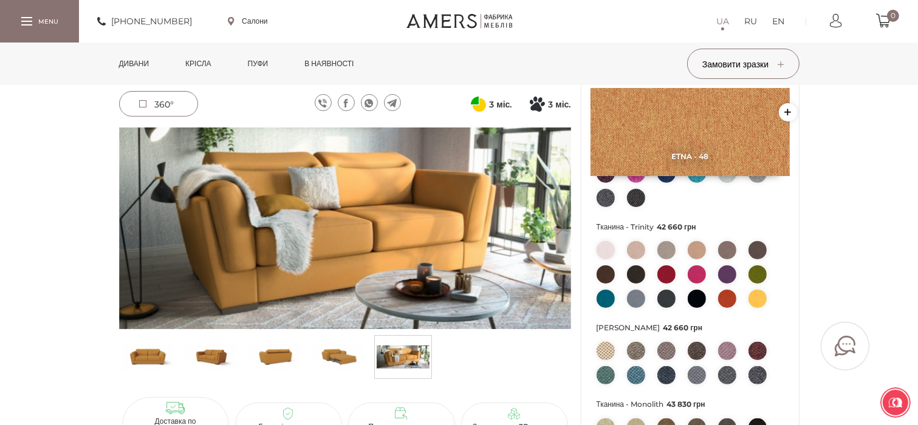
click at [561, 227] on button "Next" at bounding box center [560, 228] width 21 height 13
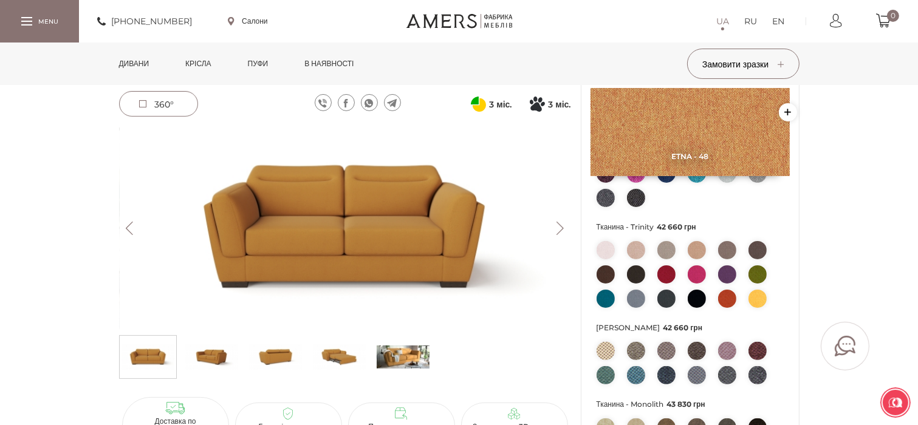
scroll to position [304, 0]
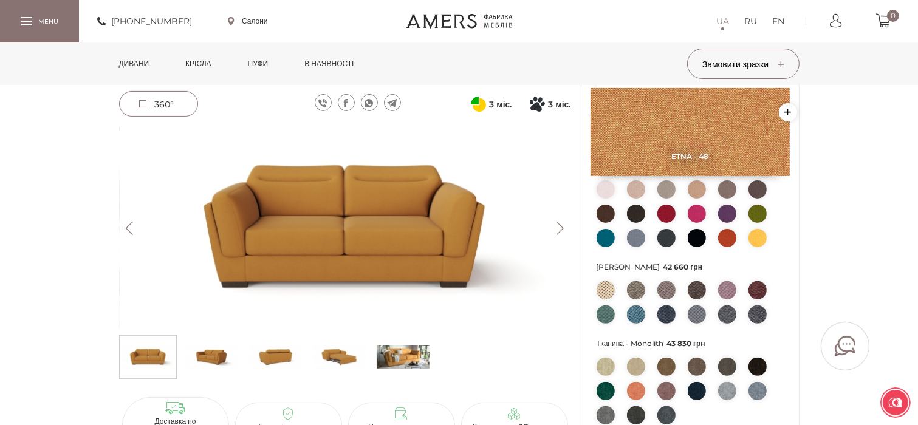
click at [336, 360] on img at bounding box center [339, 357] width 53 height 36
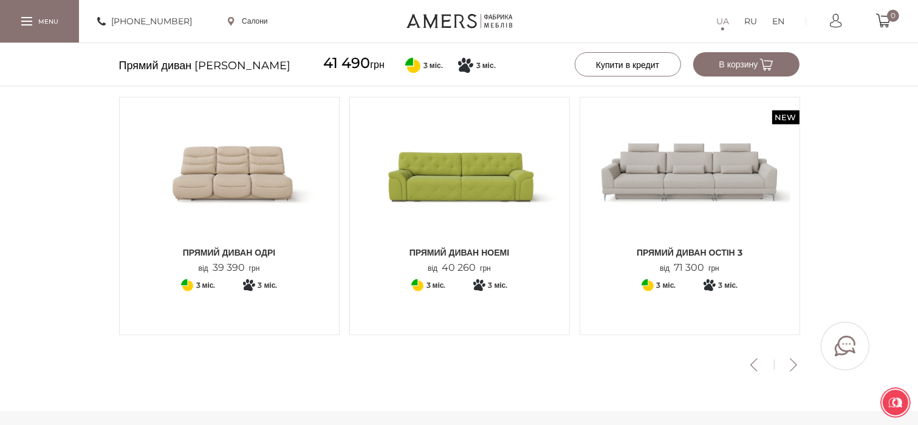
scroll to position [1492, 0]
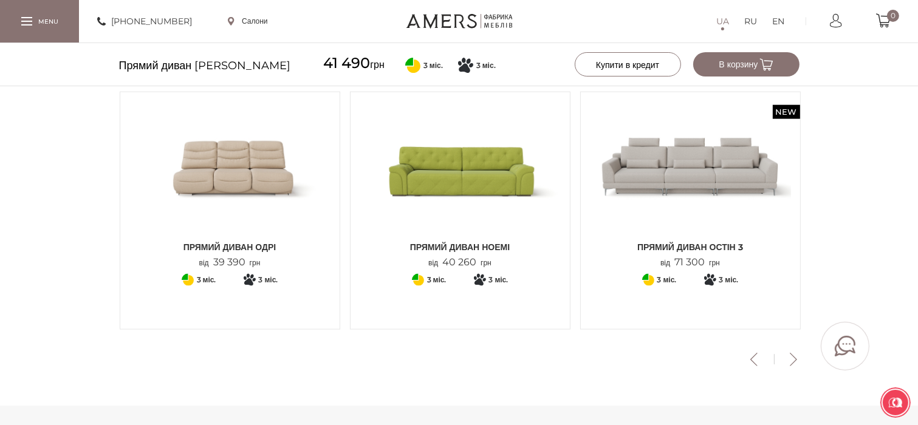
click at [702, 166] on img at bounding box center [690, 168] width 201 height 134
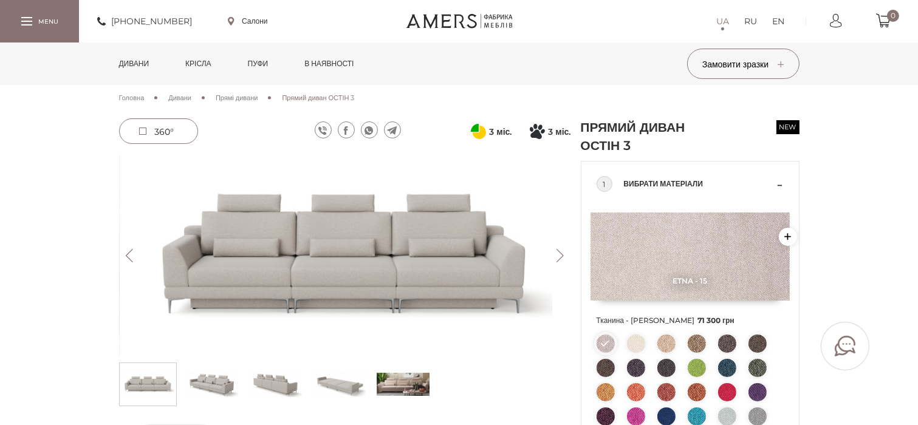
scroll to position [121, 0]
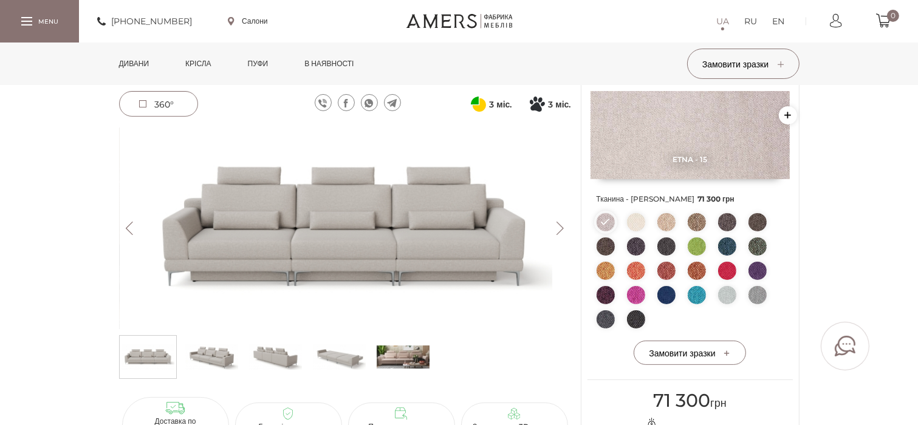
click at [553, 233] on button "Next" at bounding box center [560, 228] width 21 height 13
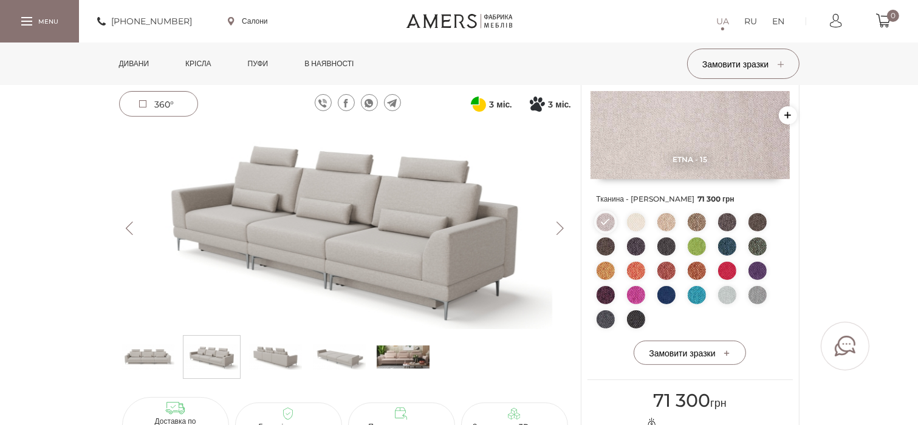
click at [553, 230] on button "Next" at bounding box center [560, 228] width 21 height 13
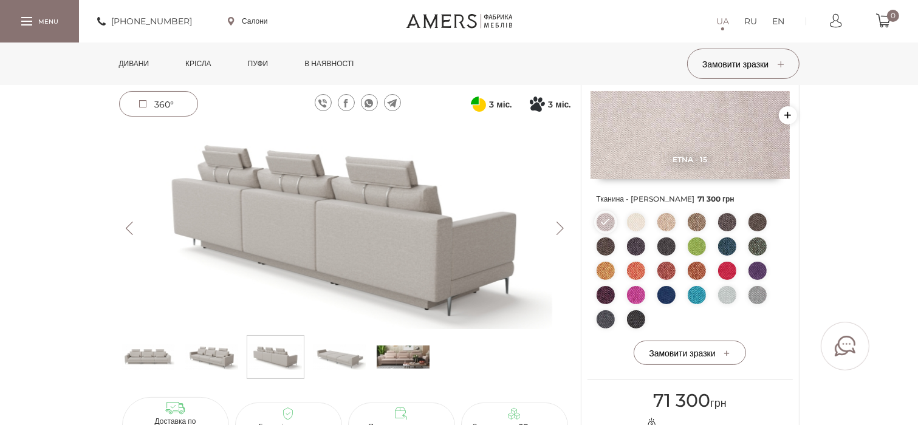
click at [553, 230] on button "Next" at bounding box center [560, 228] width 21 height 13
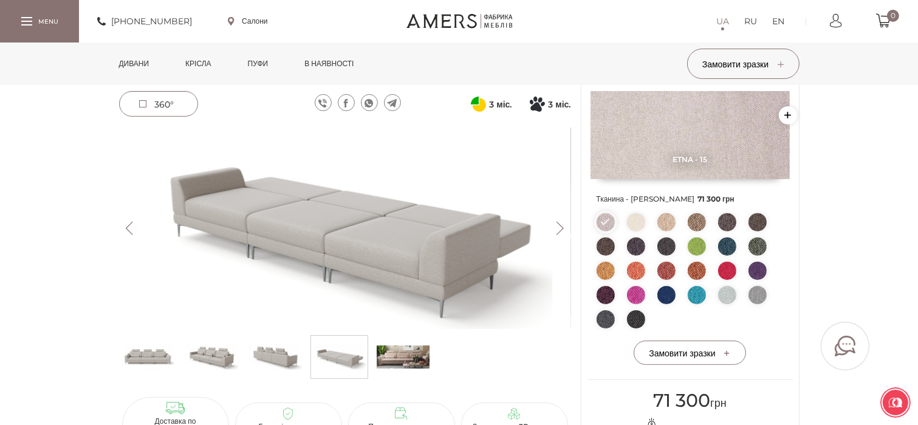
click at [553, 230] on button "Next" at bounding box center [560, 228] width 21 height 13
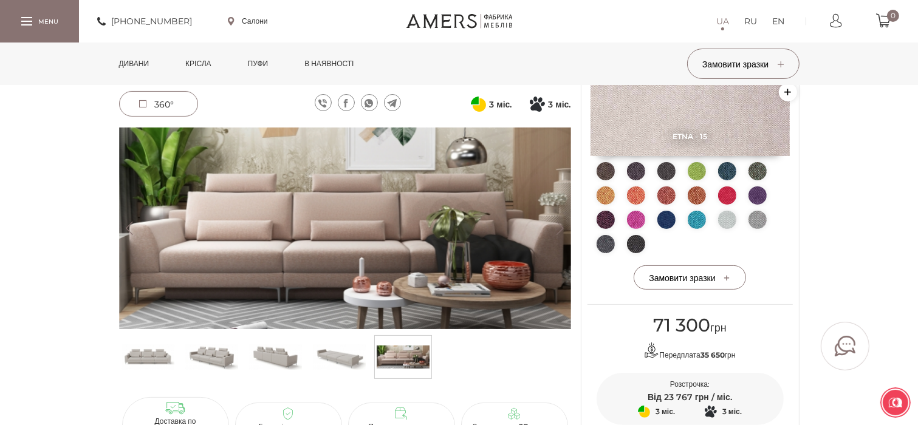
scroll to position [304, 0]
